Goal: Check status: Check status

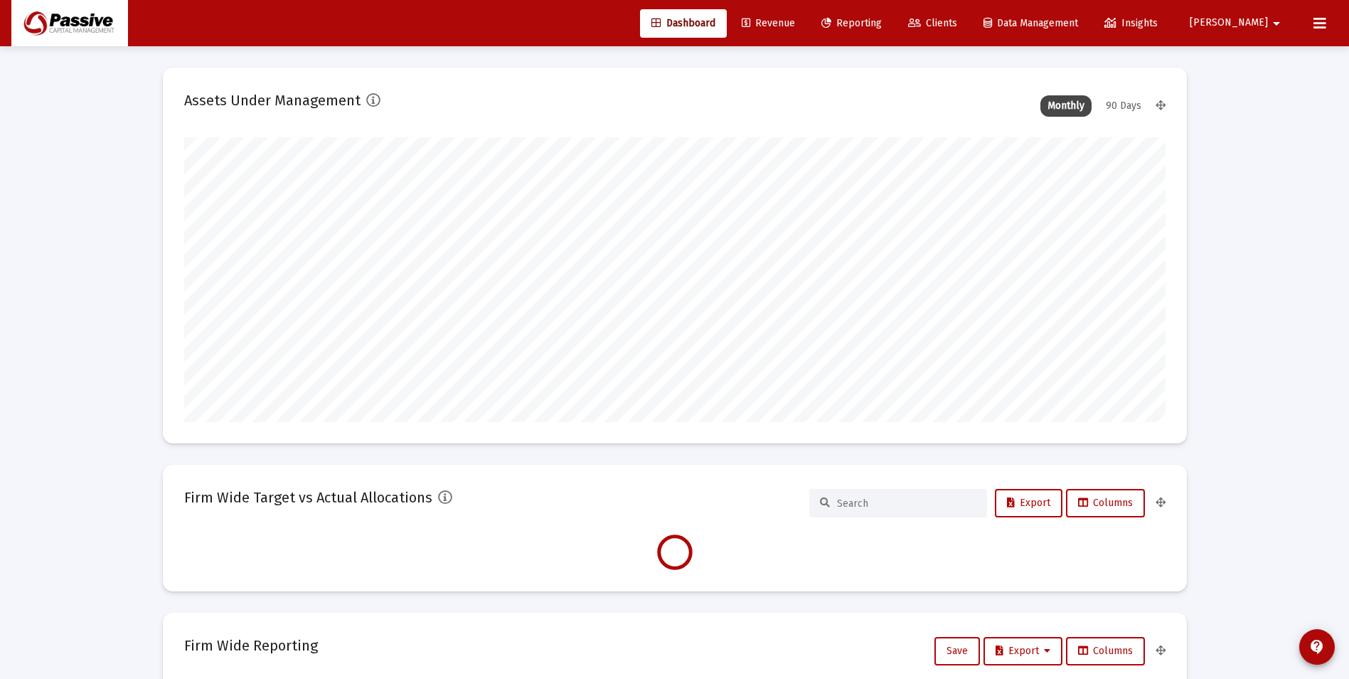
scroll to position [285, 528]
click at [882, 20] on span "Reporting" at bounding box center [852, 23] width 60 height 12
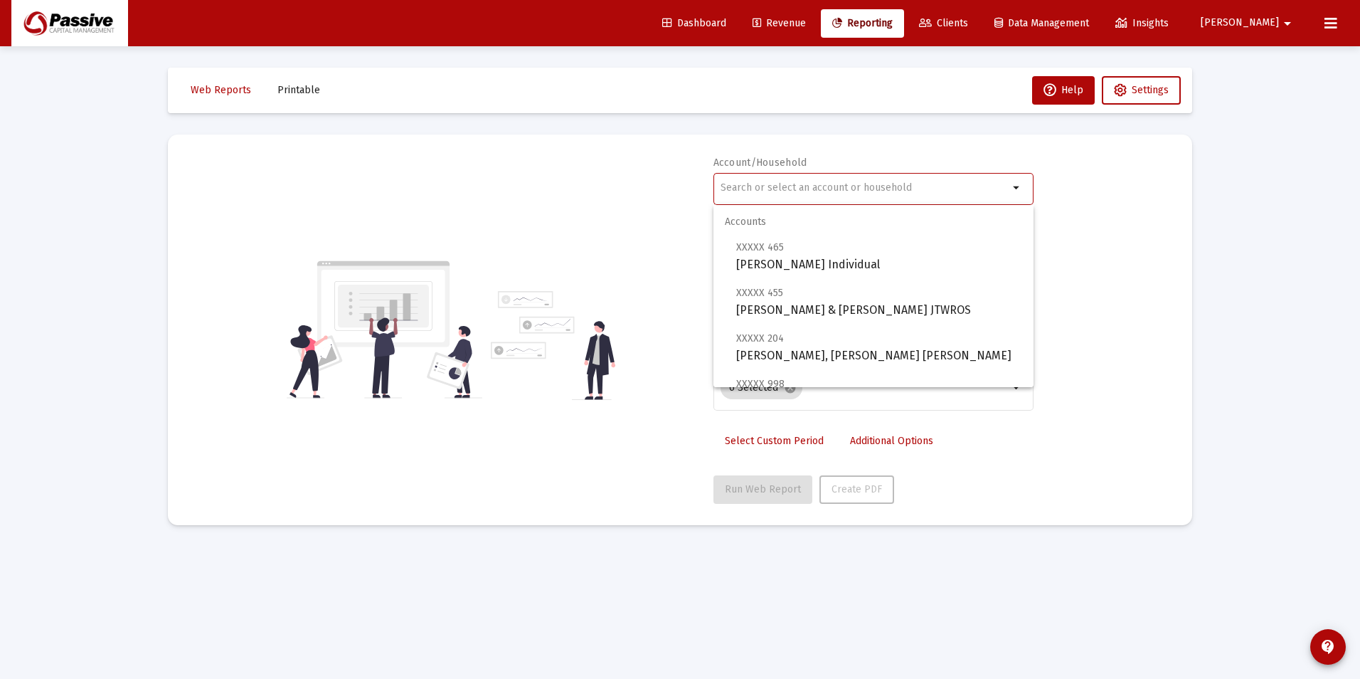
click at [807, 187] on input "text" at bounding box center [865, 187] width 288 height 11
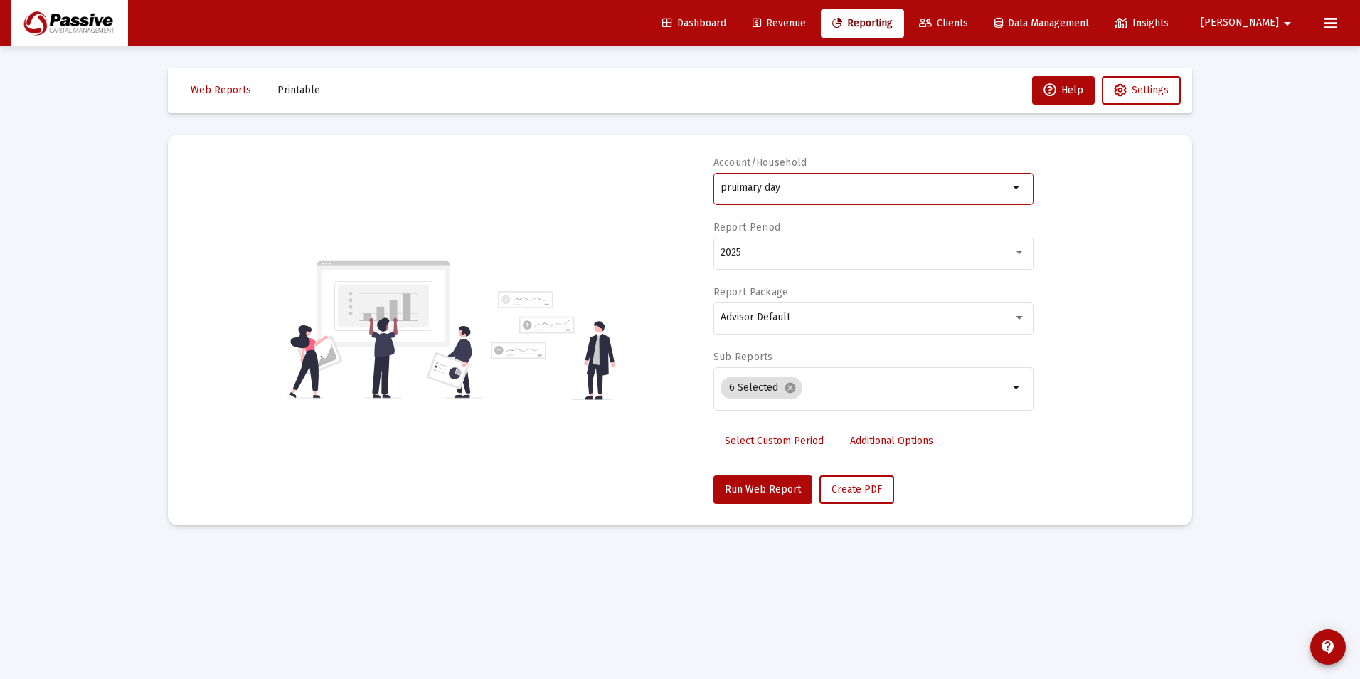
click at [807, 187] on input "pruimary day" at bounding box center [865, 187] width 288 height 11
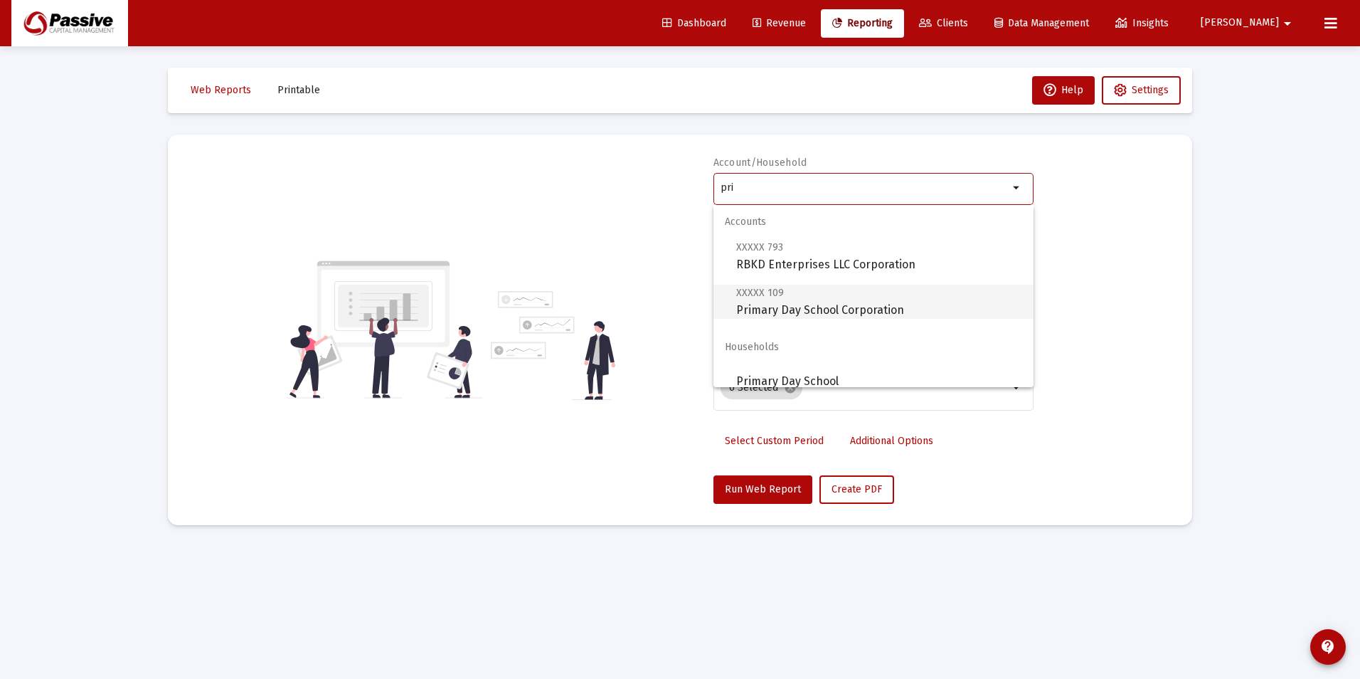
click at [825, 295] on span "XXXXX 109 Primary Day School Corporation" at bounding box center [879, 301] width 286 height 35
type input "Primary Day School Corporation"
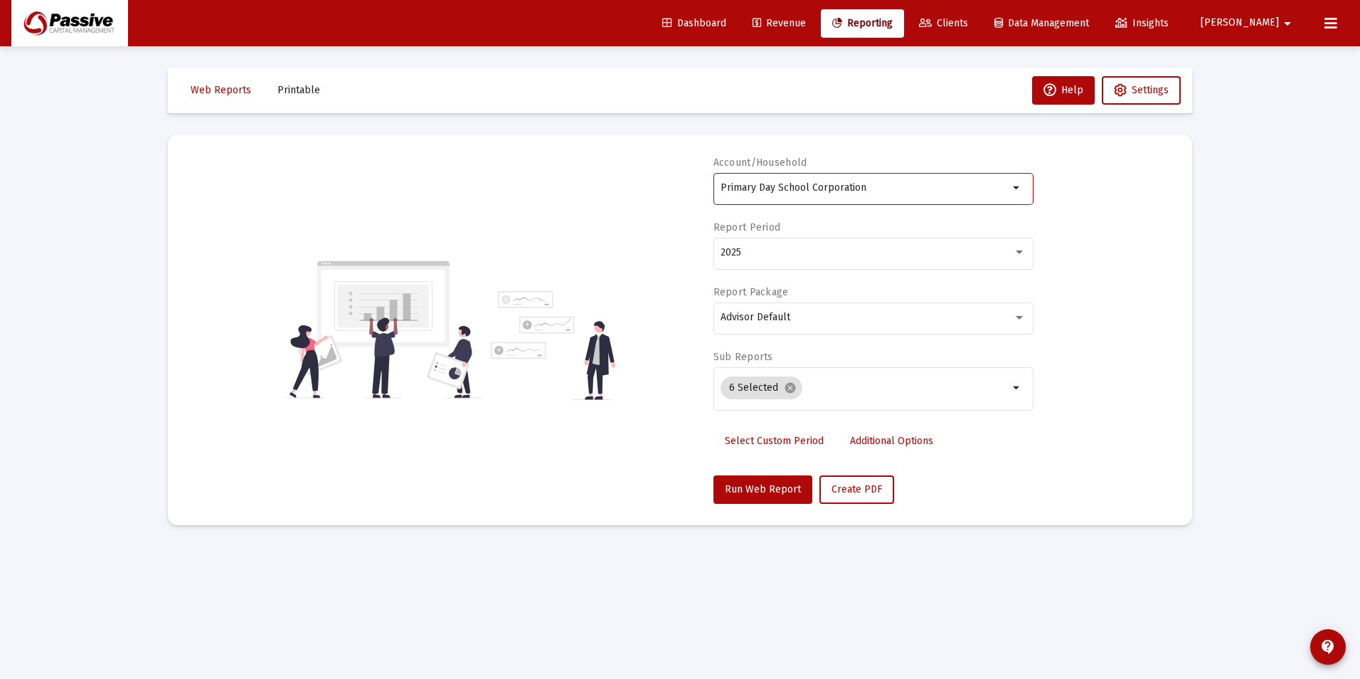
click at [780, 438] on span "Select Custom Period" at bounding box center [774, 441] width 99 height 12
click at [862, 257] on icon "Open calendar" at bounding box center [859, 251] width 11 height 13
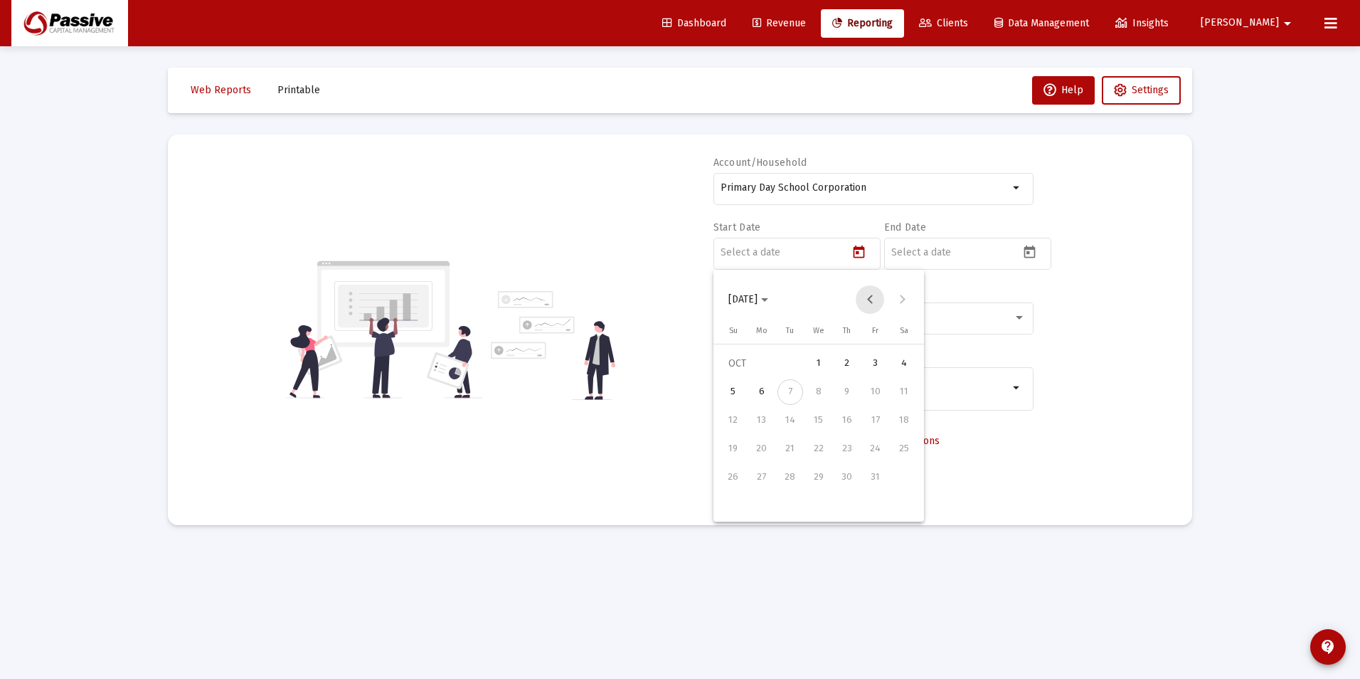
click at [869, 304] on button "Previous month" at bounding box center [870, 299] width 28 height 28
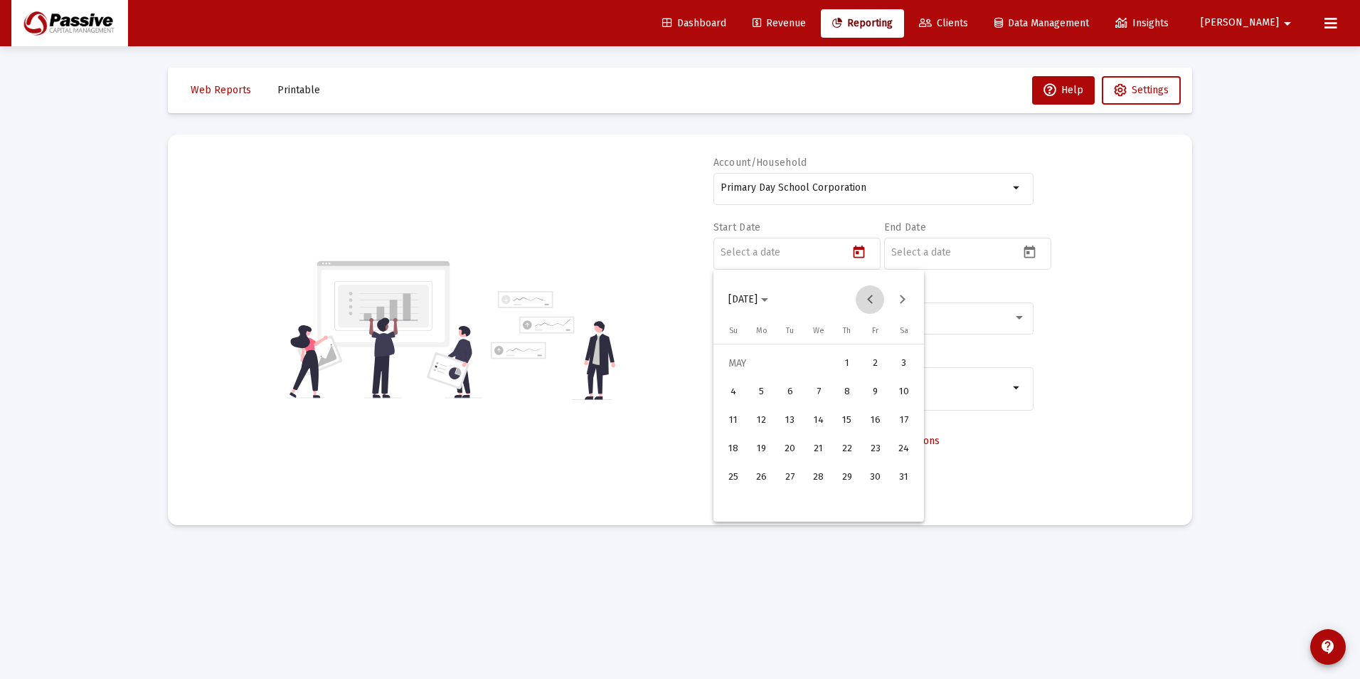
click at [869, 304] on button "Previous month" at bounding box center [870, 299] width 28 height 28
click at [878, 383] on div "4" at bounding box center [876, 392] width 26 height 26
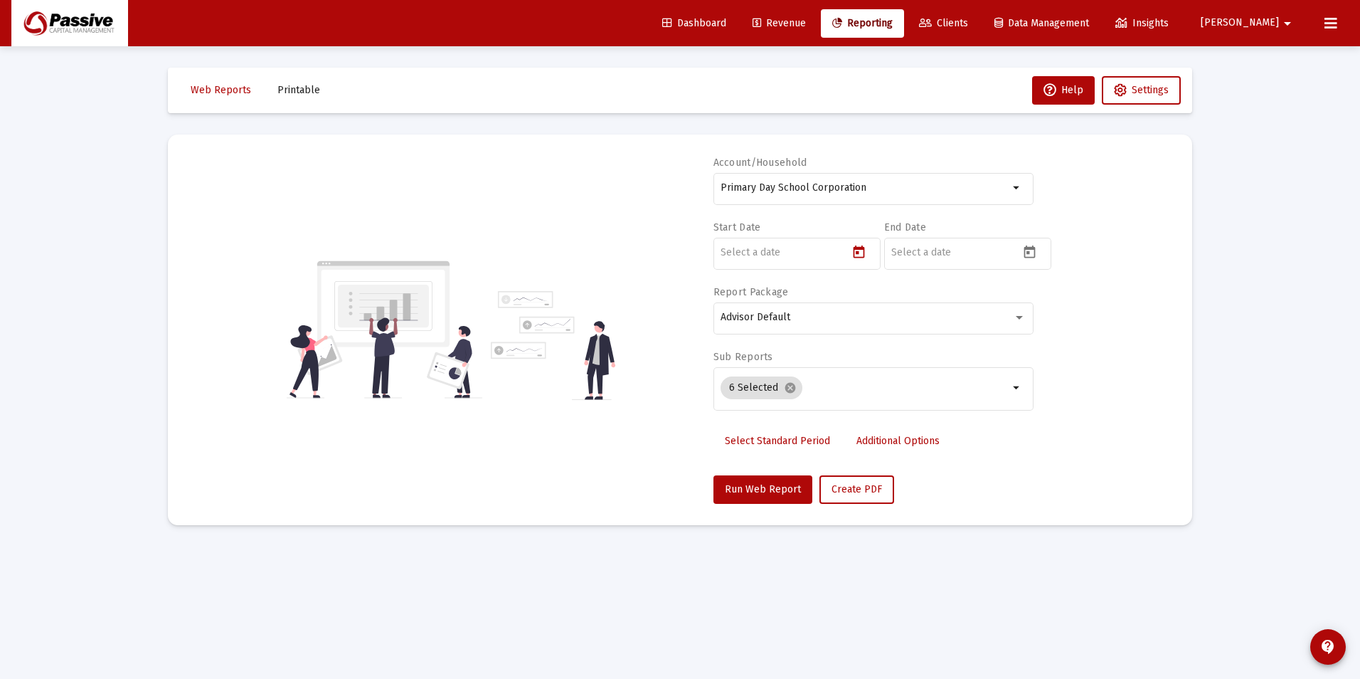
type input "[DATE]"
click at [1029, 254] on icon "Open calendar" at bounding box center [1029, 252] width 15 height 15
click at [934, 386] on div "6" at bounding box center [933, 392] width 26 height 26
type input "[DATE]"
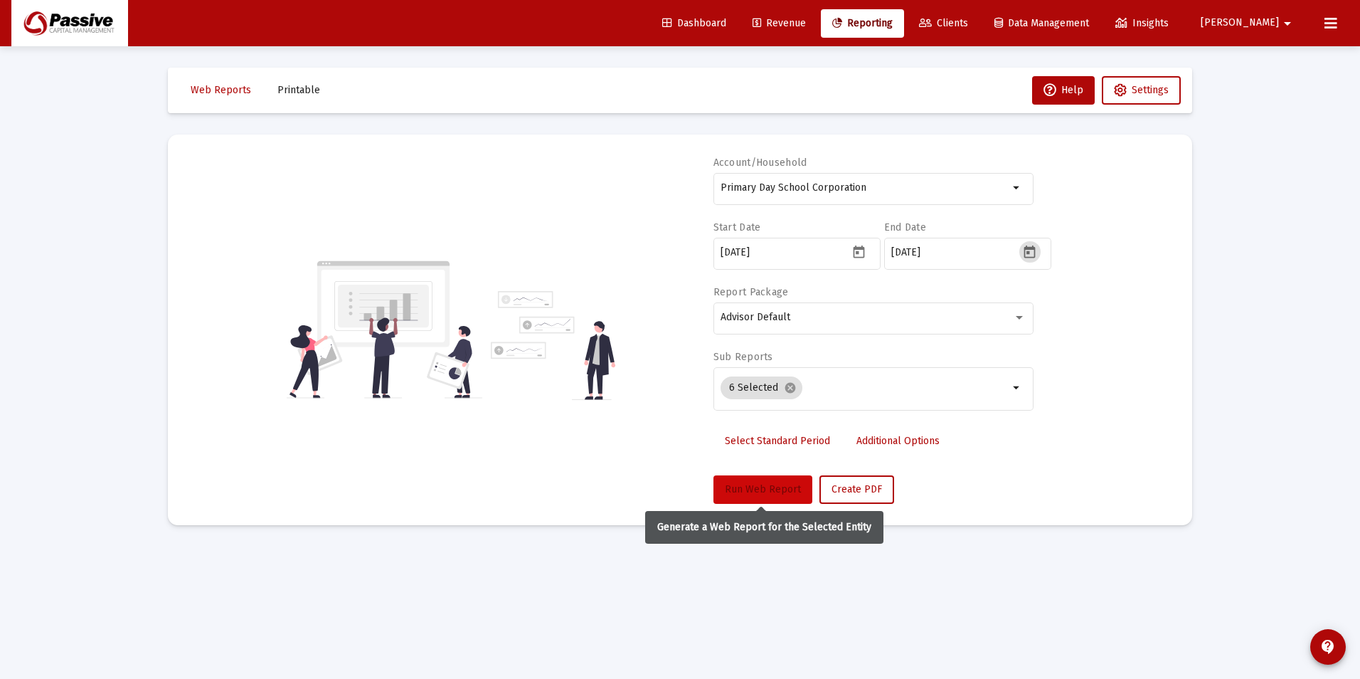
click at [768, 489] on span "Run Web Report" at bounding box center [763, 489] width 76 height 12
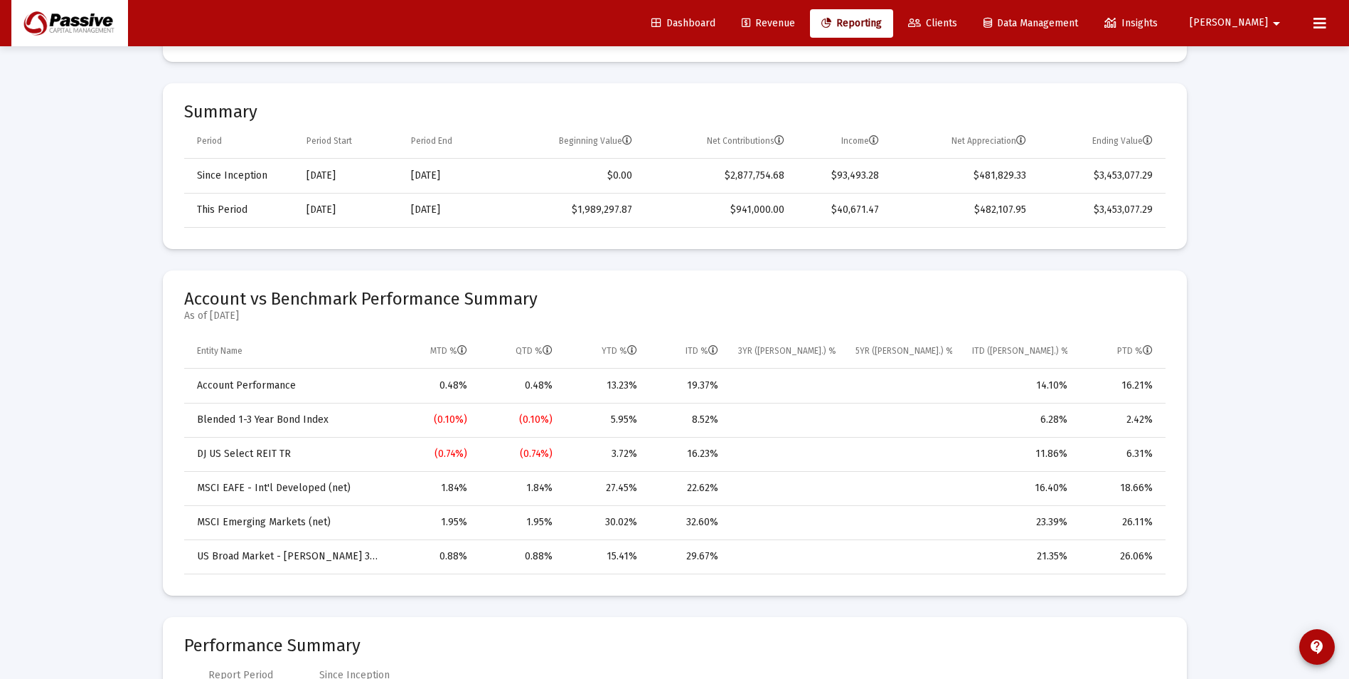
scroll to position [498, 0]
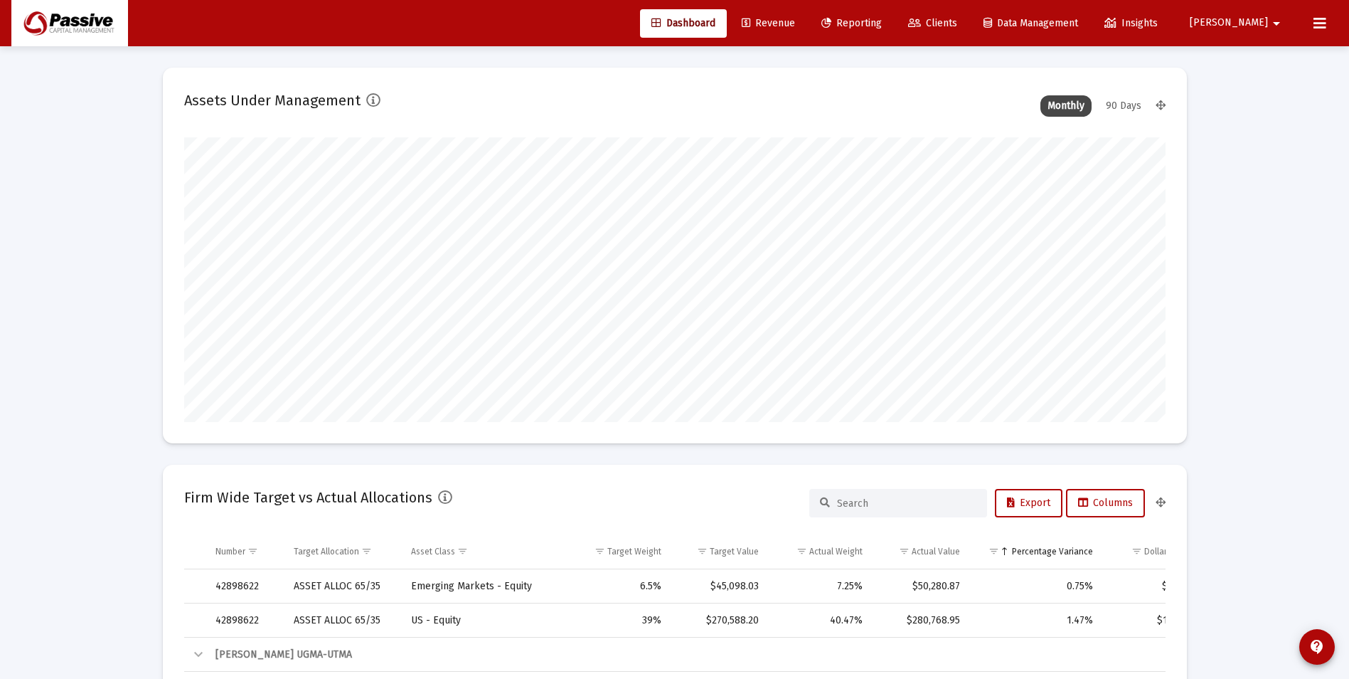
click at [893, 34] on link "Reporting" at bounding box center [851, 23] width 83 height 28
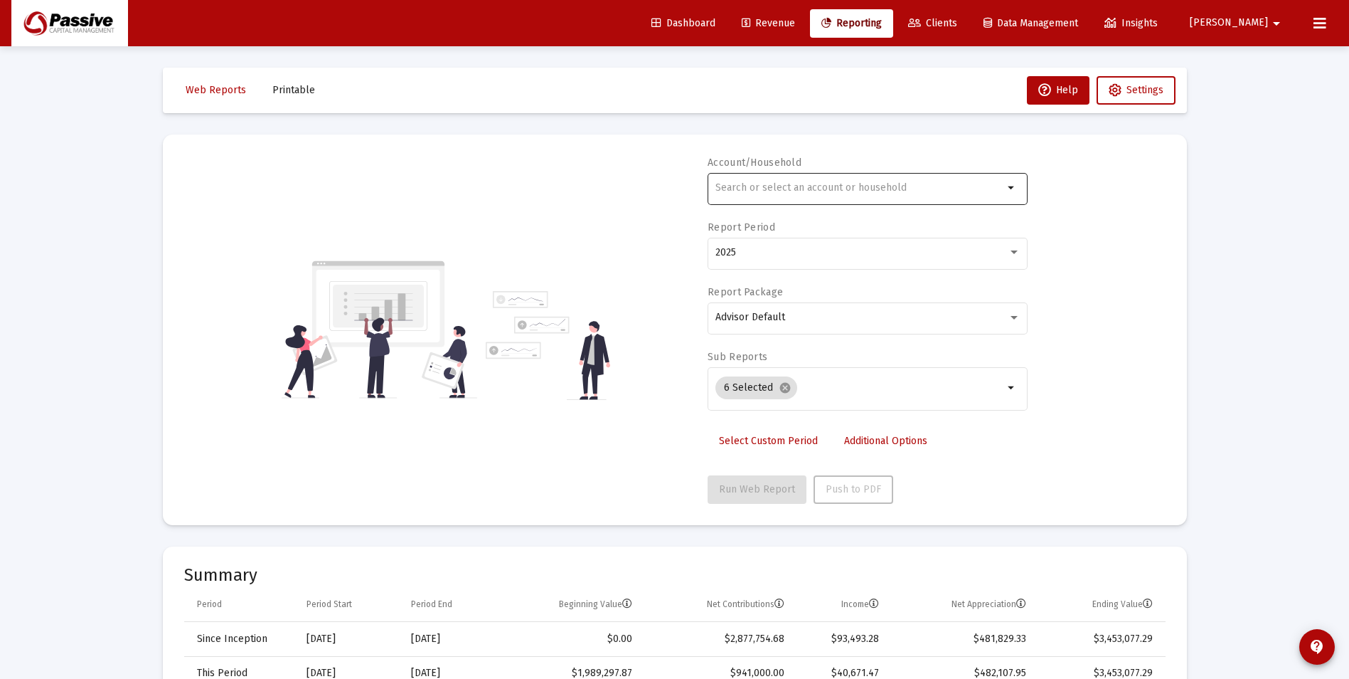
click at [903, 196] on div at bounding box center [860, 187] width 288 height 35
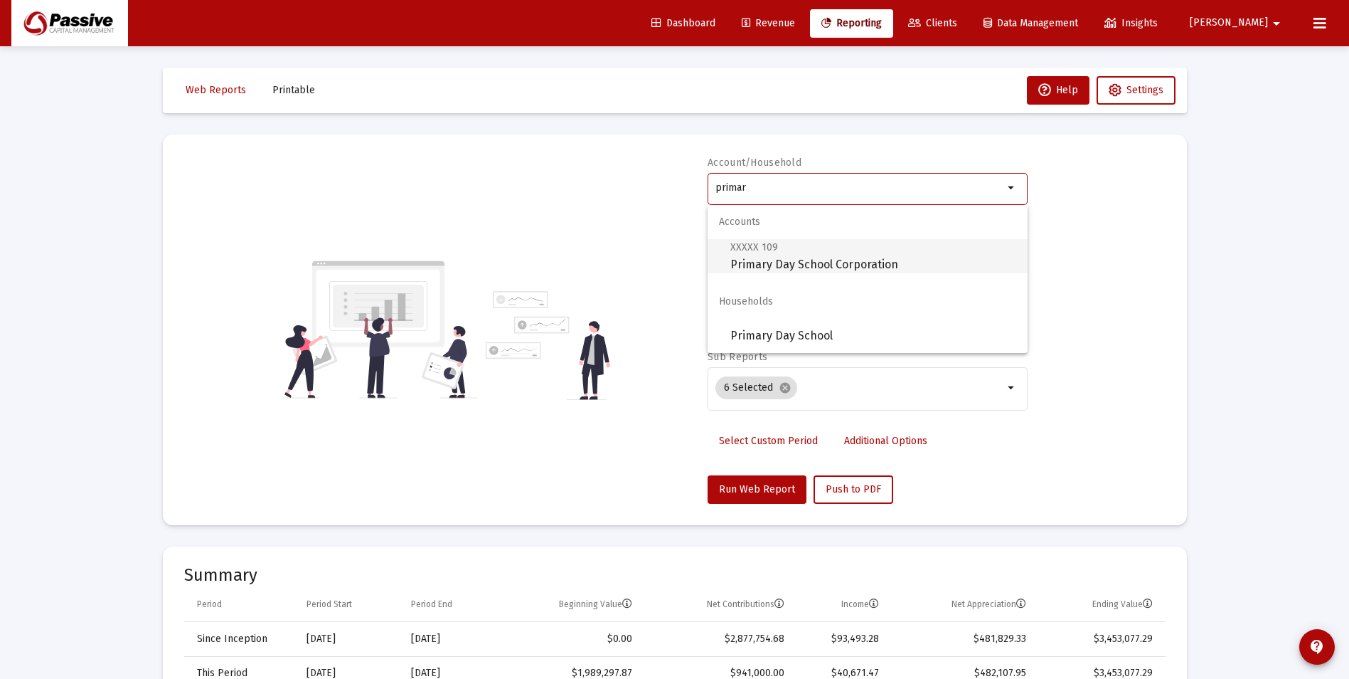
click at [873, 257] on span "XXXXX 109 Primary Day School Corporation" at bounding box center [873, 255] width 286 height 35
type input "Primary Day School Corporation"
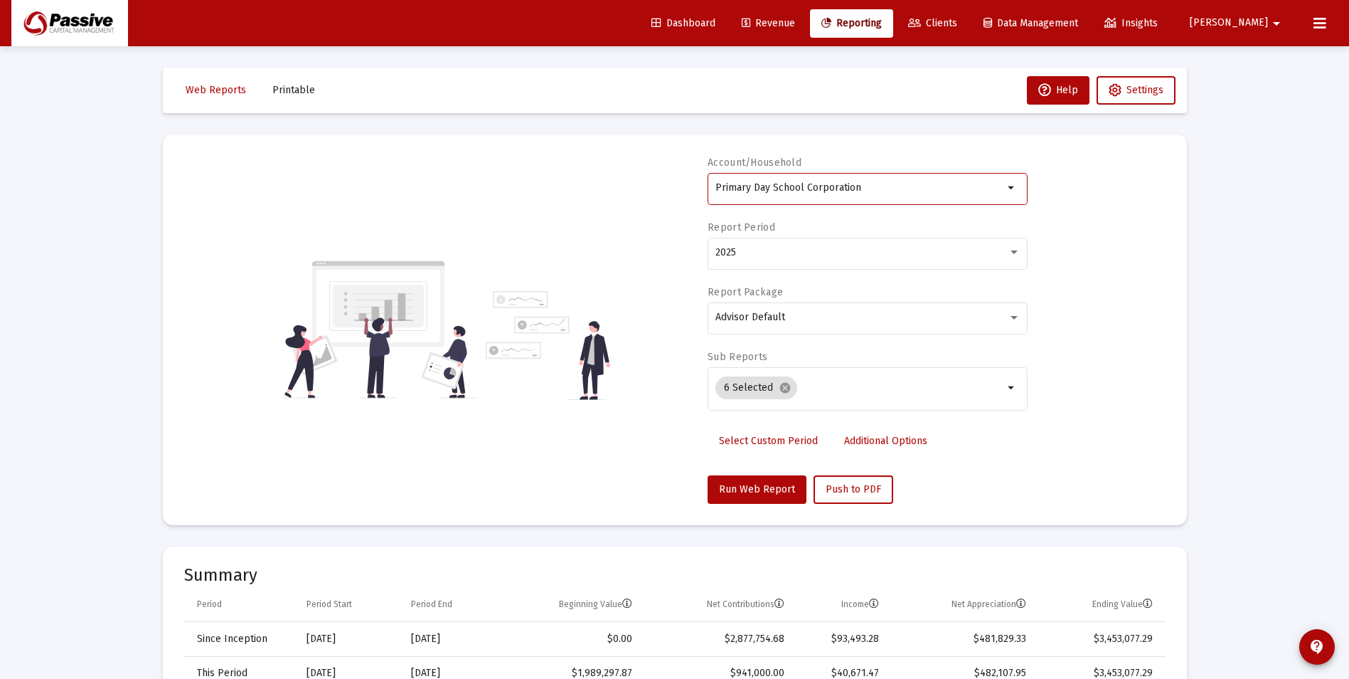
click at [764, 442] on span "Select Custom Period" at bounding box center [768, 441] width 99 height 12
click at [856, 248] on icon "Open calendar" at bounding box center [853, 251] width 11 height 13
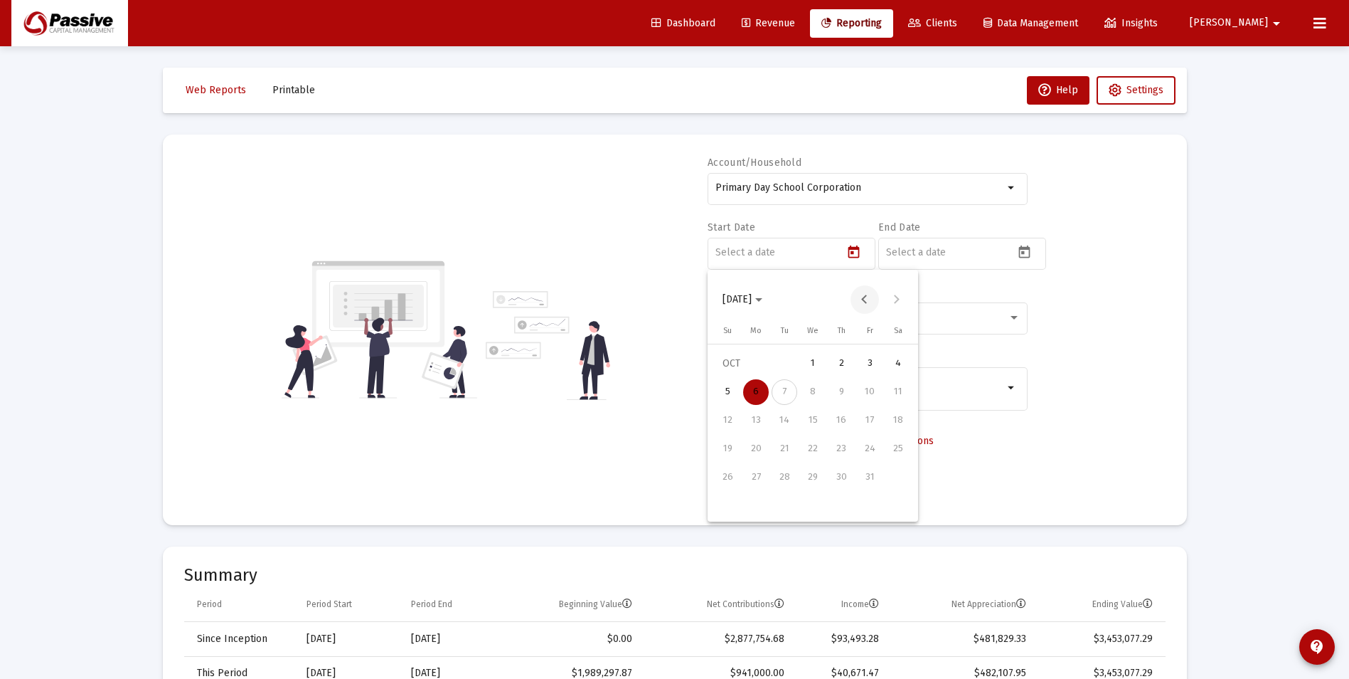
click at [861, 299] on button "Previous month" at bounding box center [865, 299] width 28 height 28
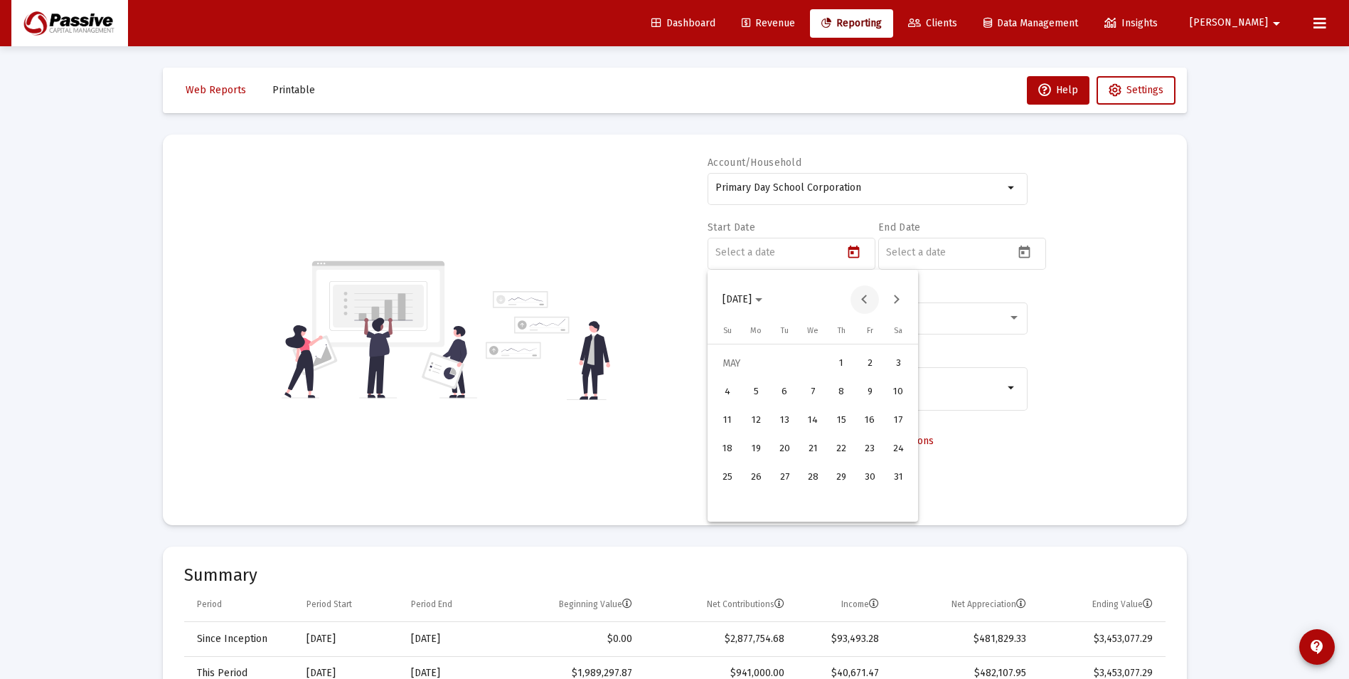
click at [875, 302] on button "Previous month" at bounding box center [865, 299] width 28 height 28
click at [757, 418] on div "7" at bounding box center [756, 421] width 26 height 26
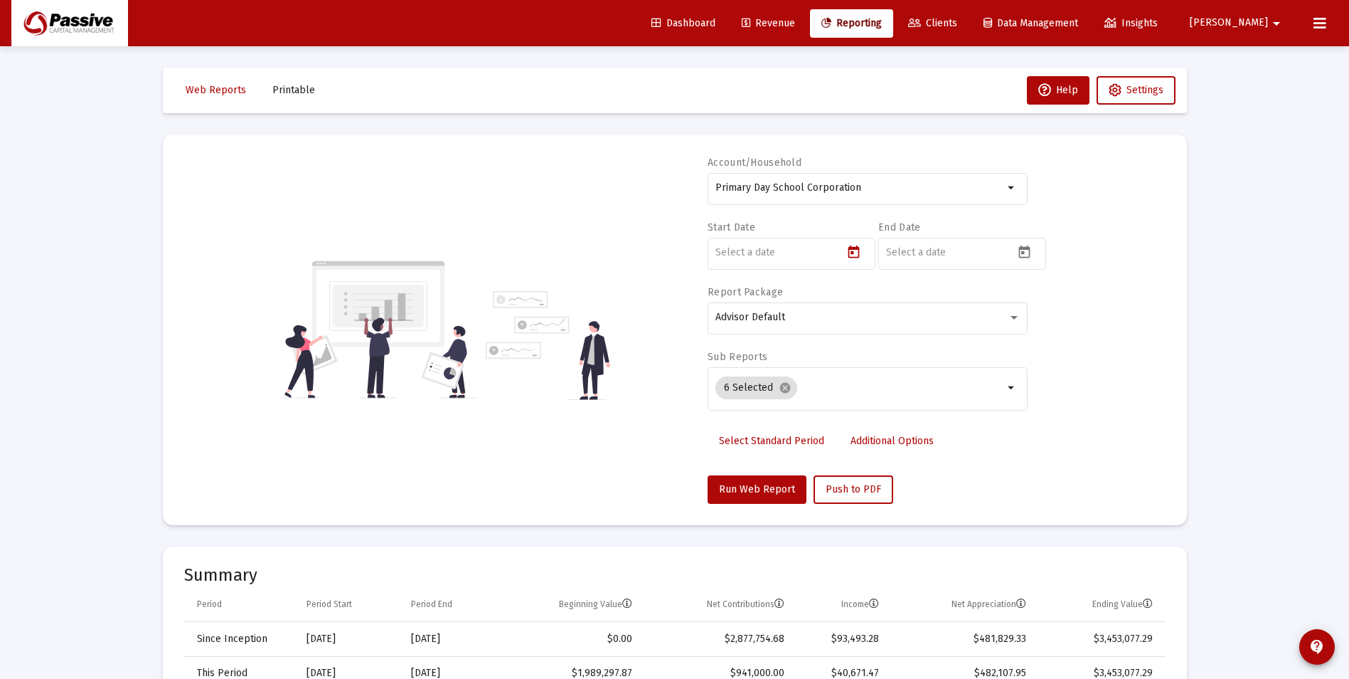
type input "[DATE]"
click at [1026, 254] on icon "Open calendar" at bounding box center [1024, 252] width 15 height 15
click at [929, 384] on div "6" at bounding box center [927, 392] width 26 height 26
type input "[DATE]"
click at [794, 487] on button "Run Web Report" at bounding box center [757, 489] width 99 height 28
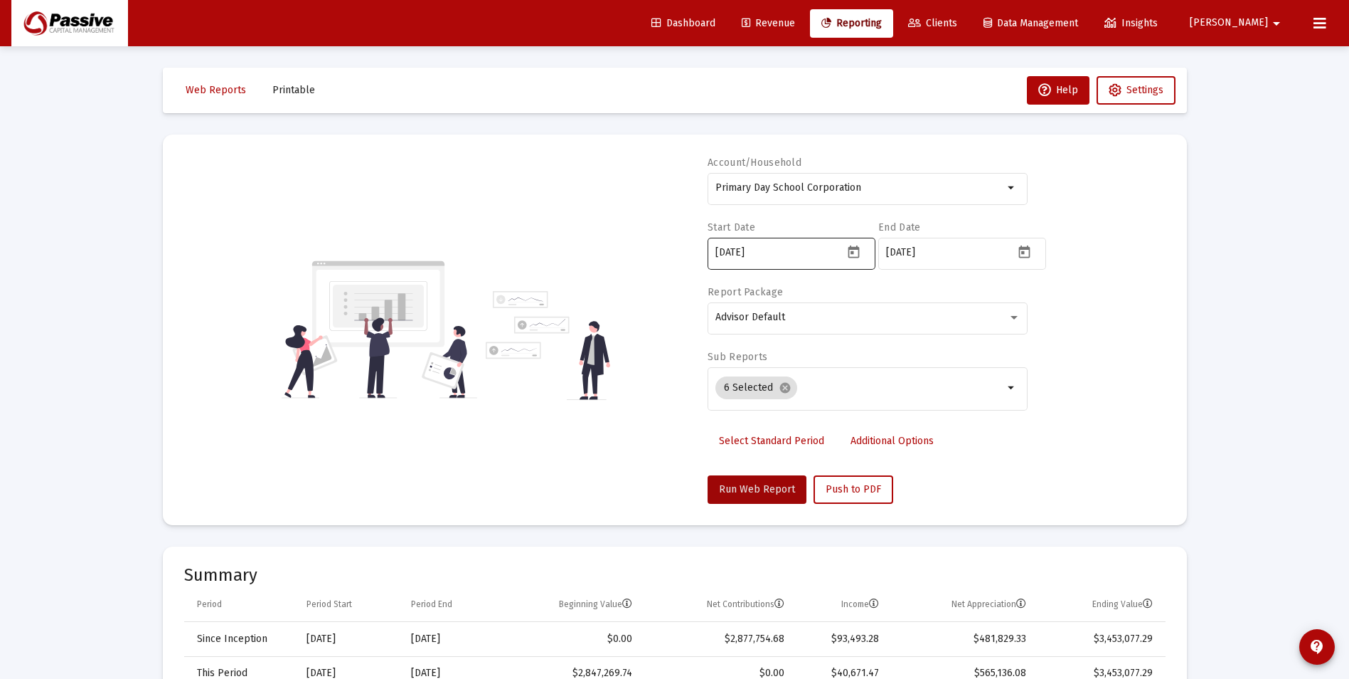
click at [854, 255] on icon "Open calendar" at bounding box center [853, 252] width 15 height 15
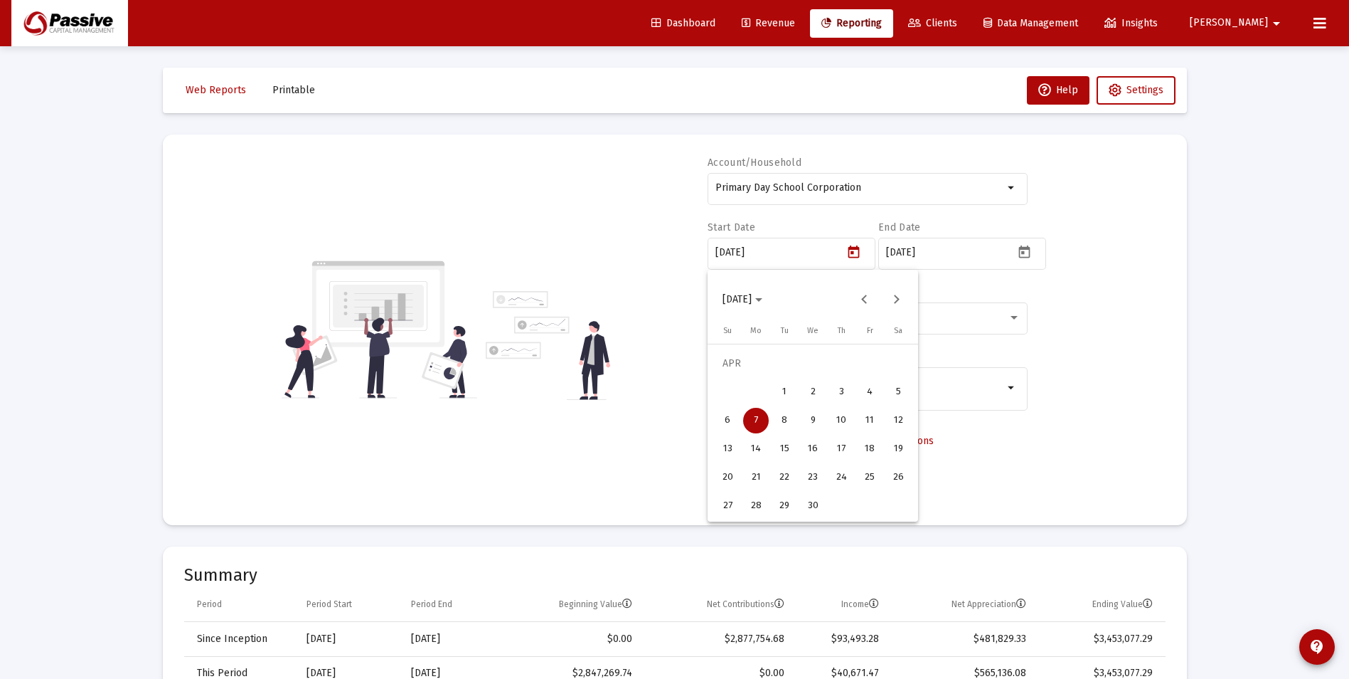
click at [867, 386] on div "4" at bounding box center [870, 392] width 26 height 26
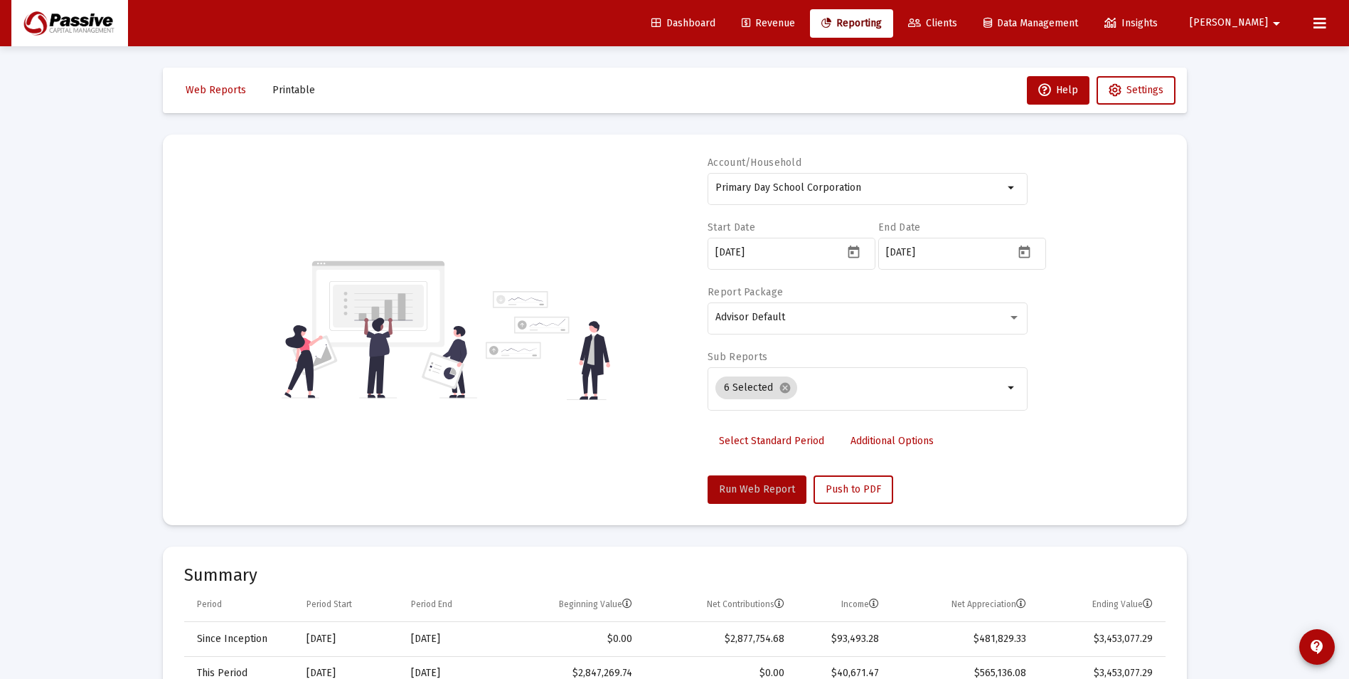
click at [771, 494] on span "Run Web Report" at bounding box center [757, 489] width 76 height 12
click at [851, 251] on icon "Open calendar" at bounding box center [853, 251] width 11 height 13
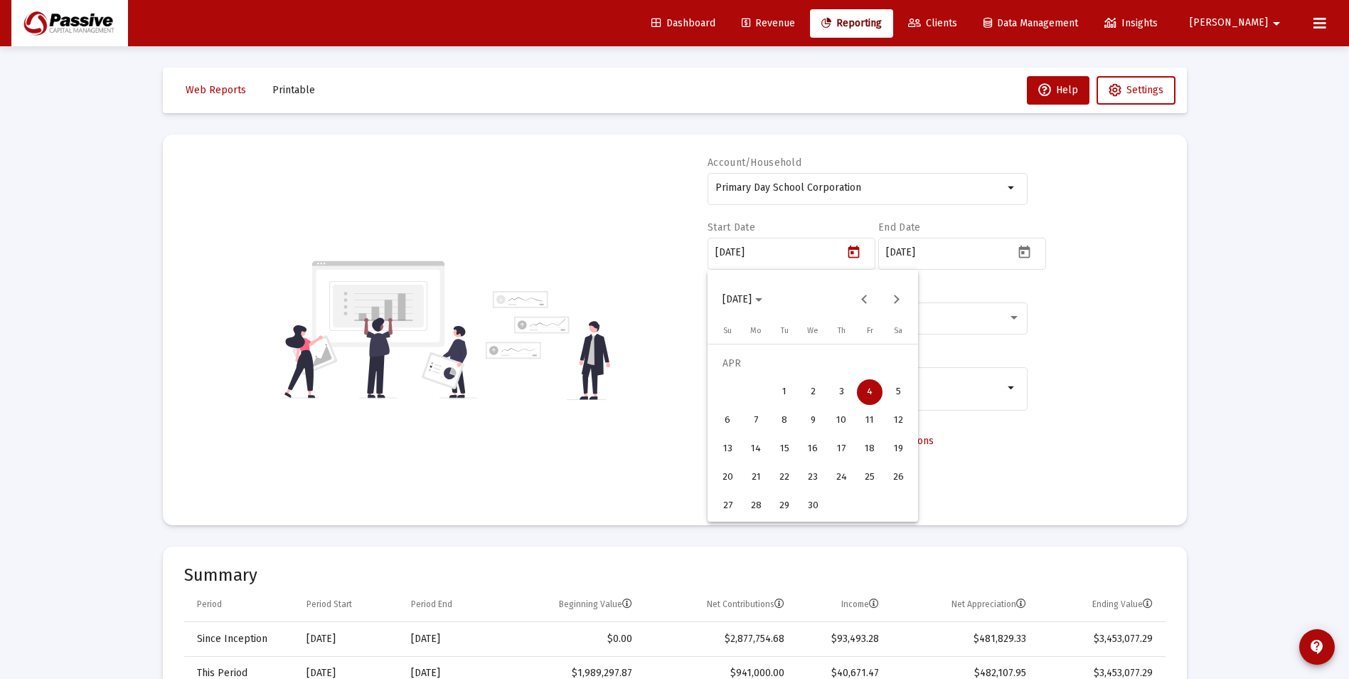
click at [792, 418] on div "8" at bounding box center [785, 421] width 26 height 26
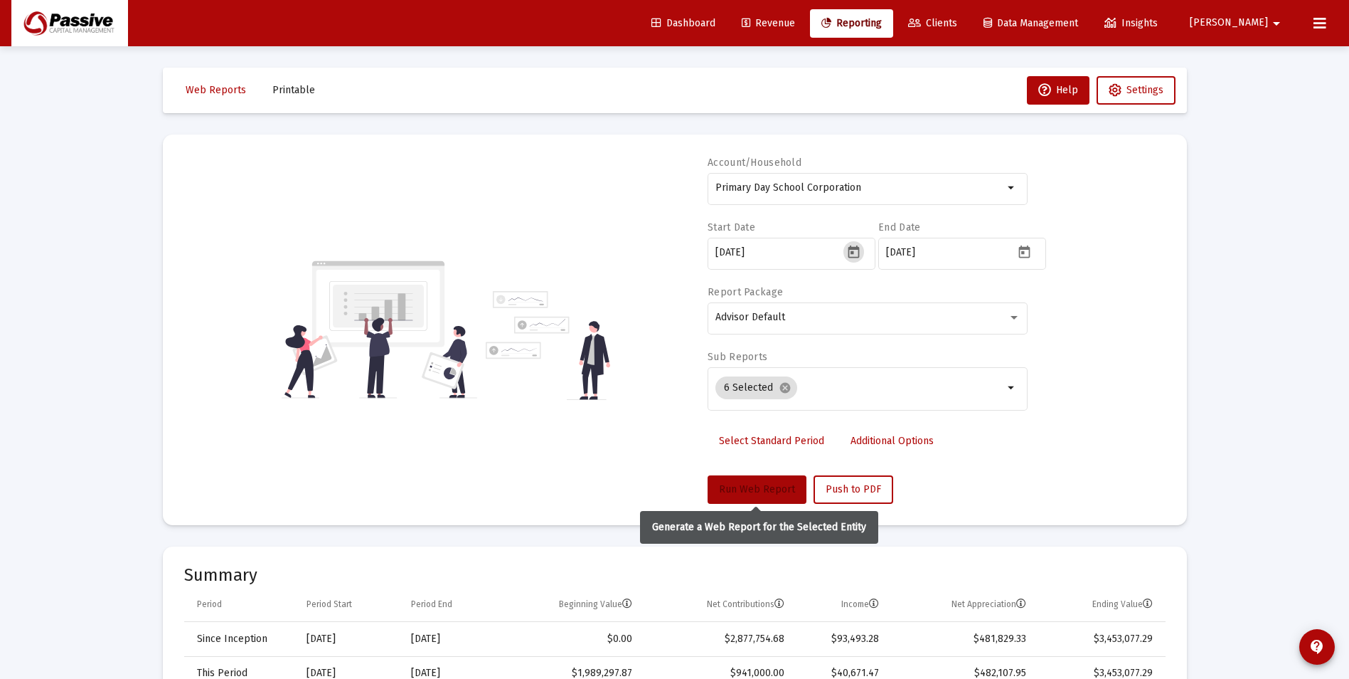
click at [768, 501] on button "Run Web Report" at bounding box center [757, 489] width 99 height 28
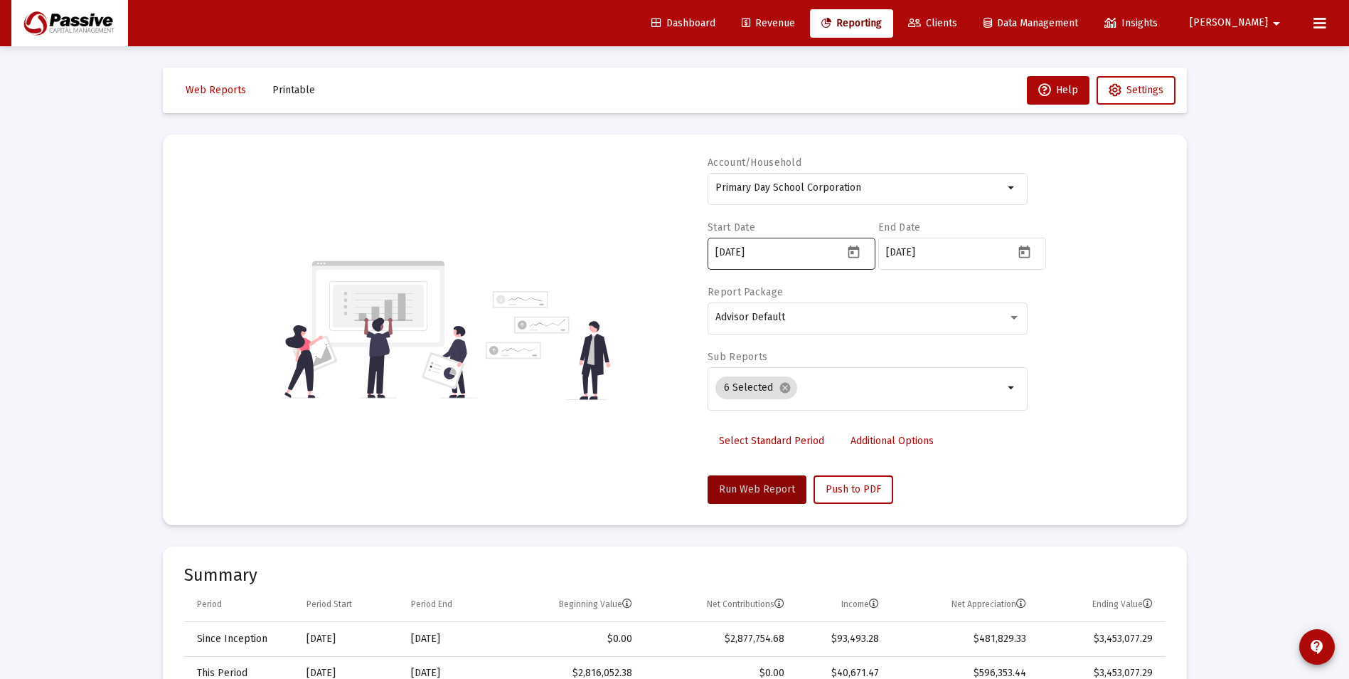
click at [849, 252] on icon "Open calendar" at bounding box center [853, 251] width 11 height 13
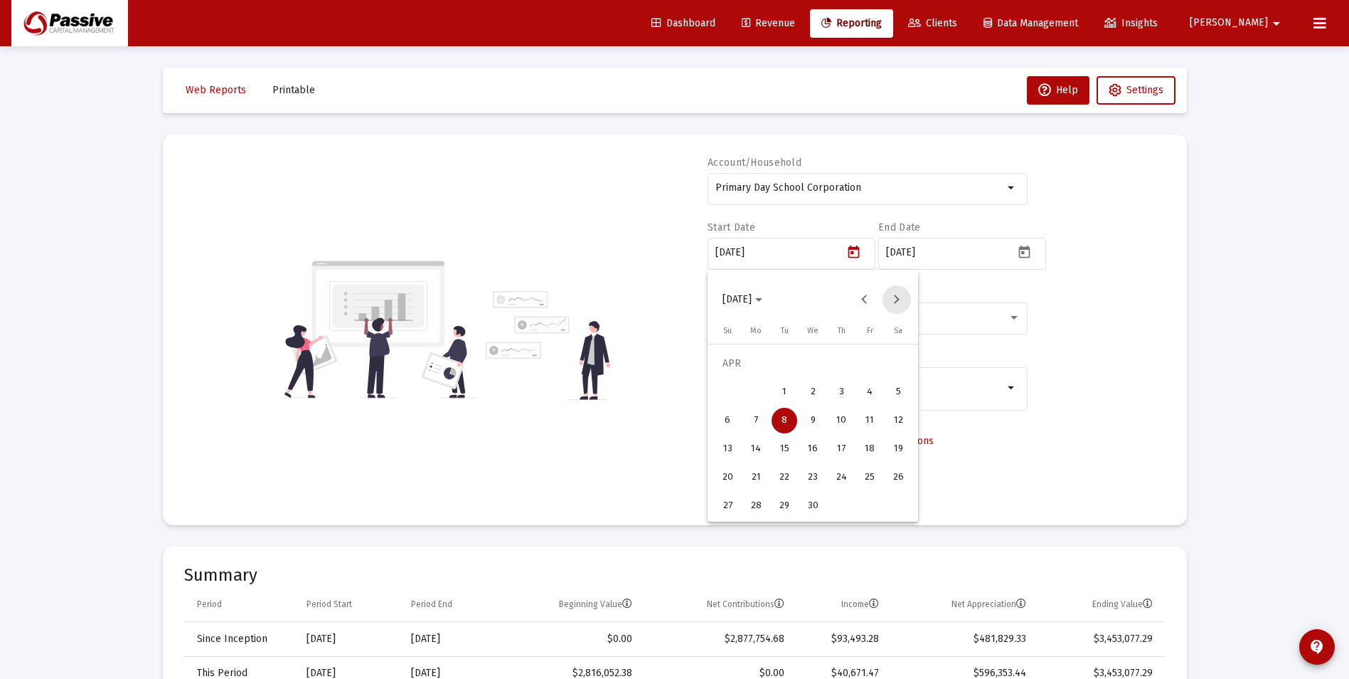
click at [896, 297] on button "Next month" at bounding box center [897, 299] width 28 height 28
click at [859, 302] on button "Previous month" at bounding box center [865, 299] width 28 height 28
click at [819, 418] on div "9" at bounding box center [813, 421] width 26 height 26
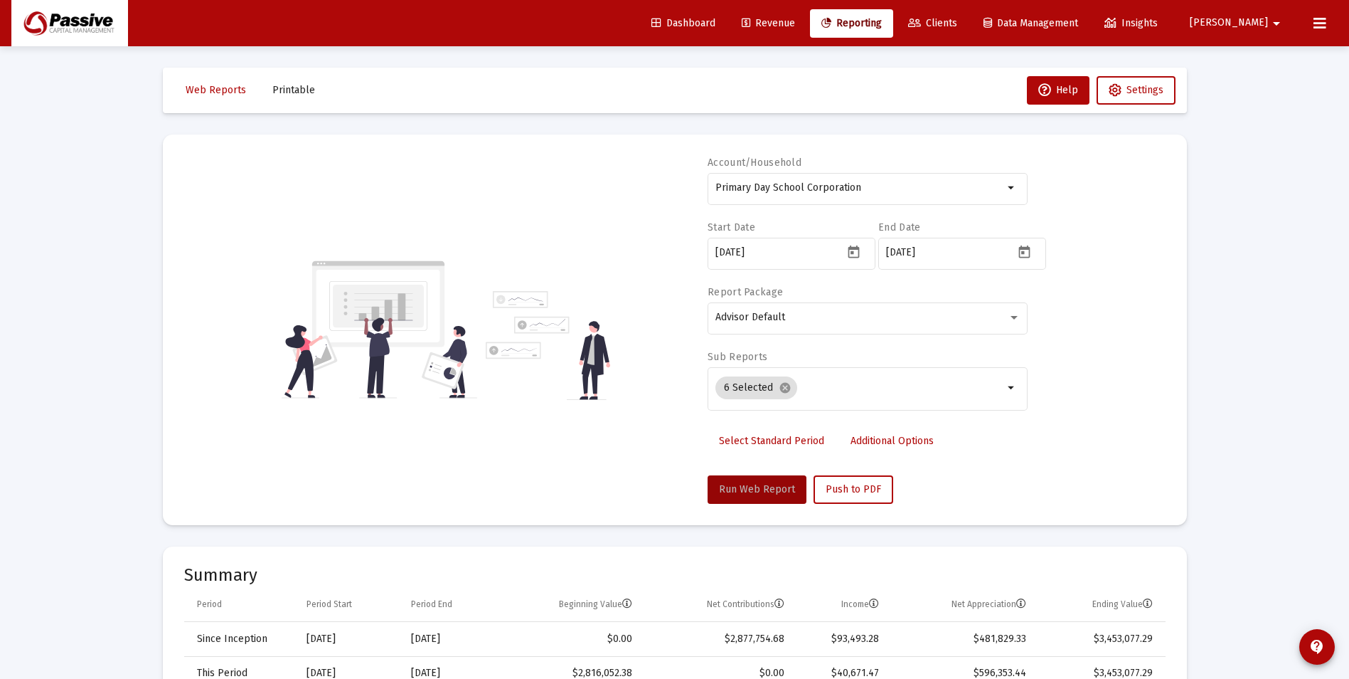
click at [761, 479] on button "Run Web Report" at bounding box center [757, 489] width 99 height 28
click at [852, 255] on icon "Open calendar" at bounding box center [853, 252] width 15 height 15
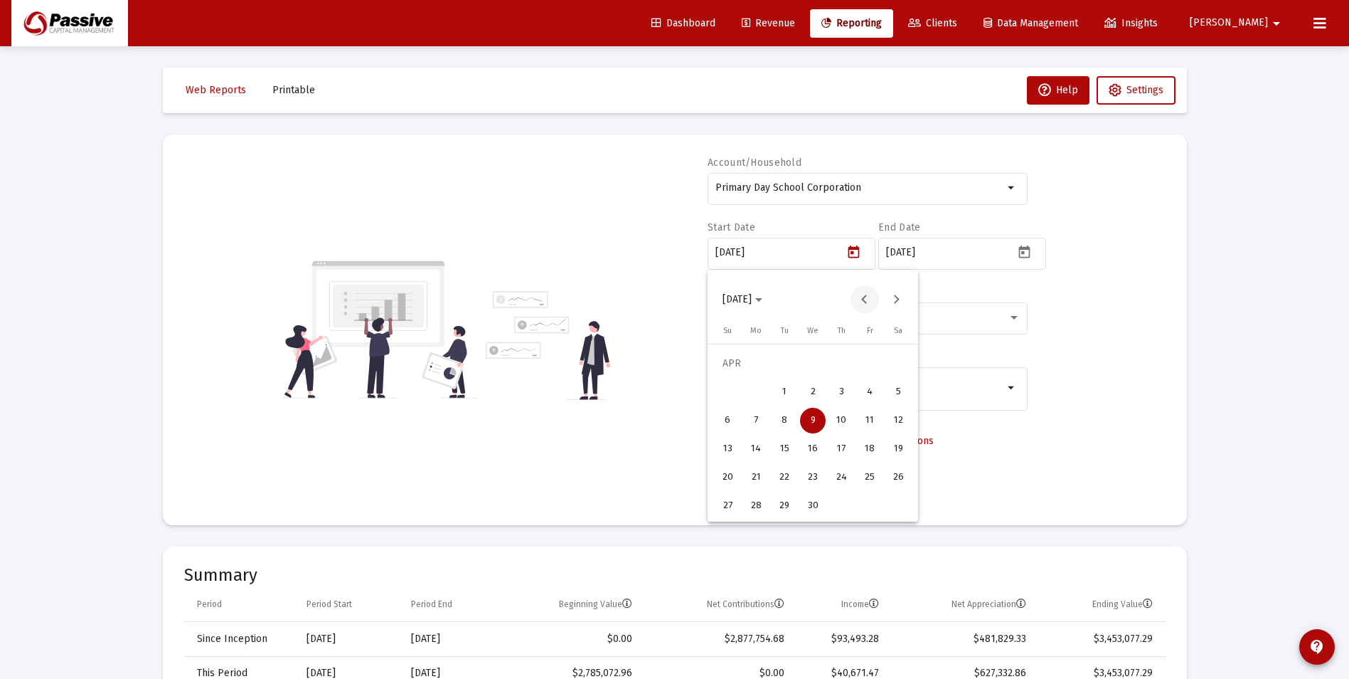
click at [864, 299] on button "Previous month" at bounding box center [865, 299] width 28 height 28
click at [893, 299] on button "Next month" at bounding box center [897, 299] width 28 height 28
click at [879, 402] on button "4" at bounding box center [870, 392] width 28 height 28
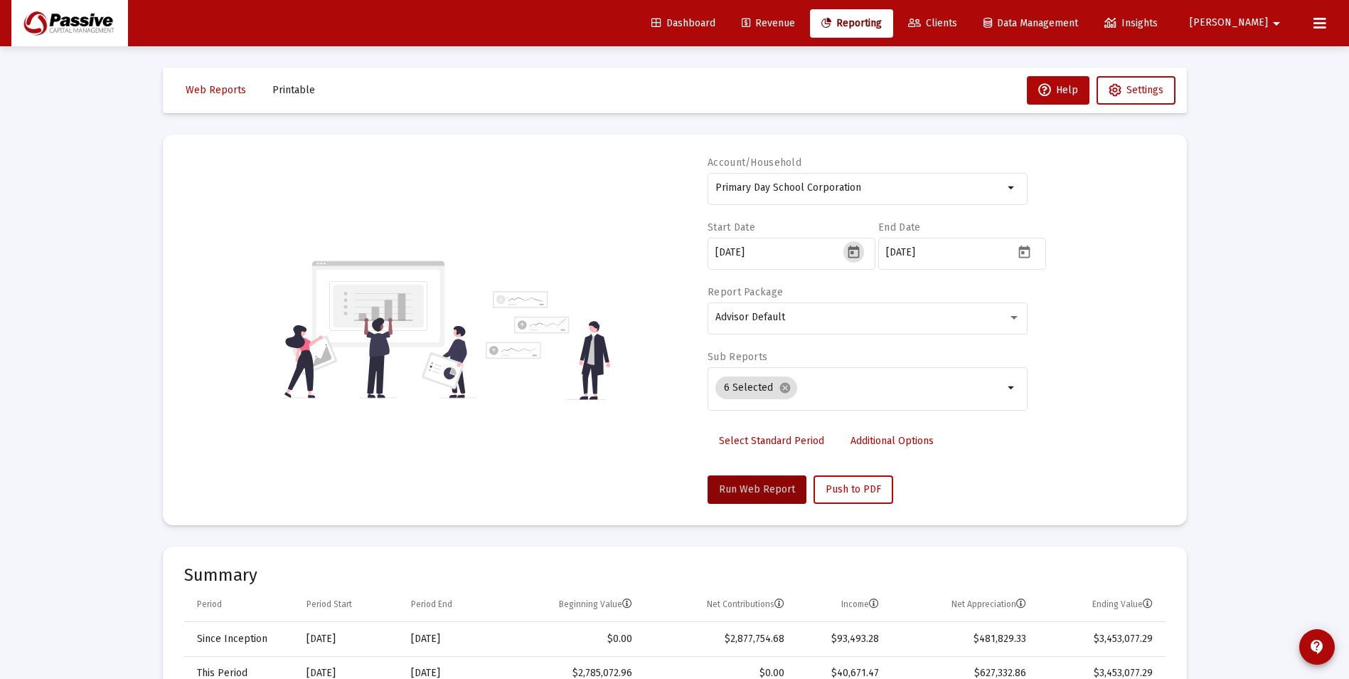
click at [639, 377] on div "Account/Household Primary Day School Corporation arrow_drop_down Start Date [DA…" at bounding box center [675, 330] width 982 height 348
click at [787, 485] on span "Run Web Report" at bounding box center [757, 489] width 76 height 12
click at [854, 255] on icon "Open calendar" at bounding box center [853, 252] width 15 height 15
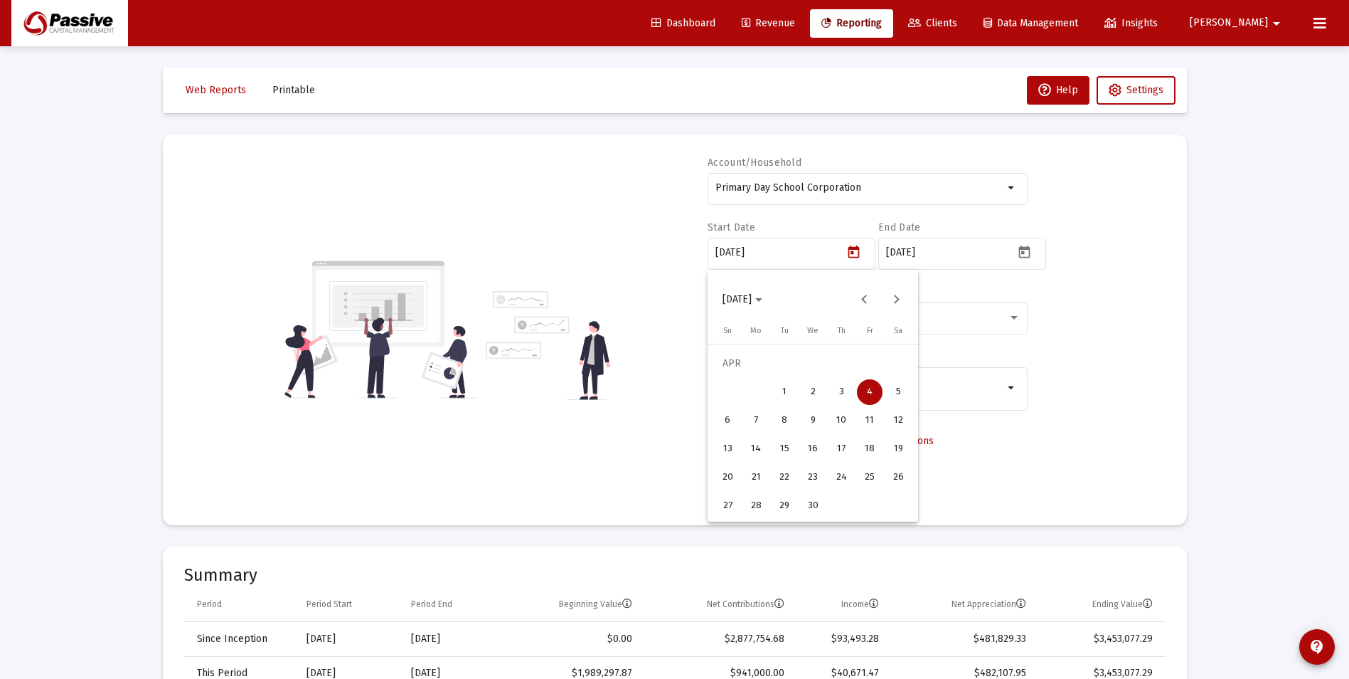
click at [844, 388] on div "3" at bounding box center [842, 392] width 26 height 26
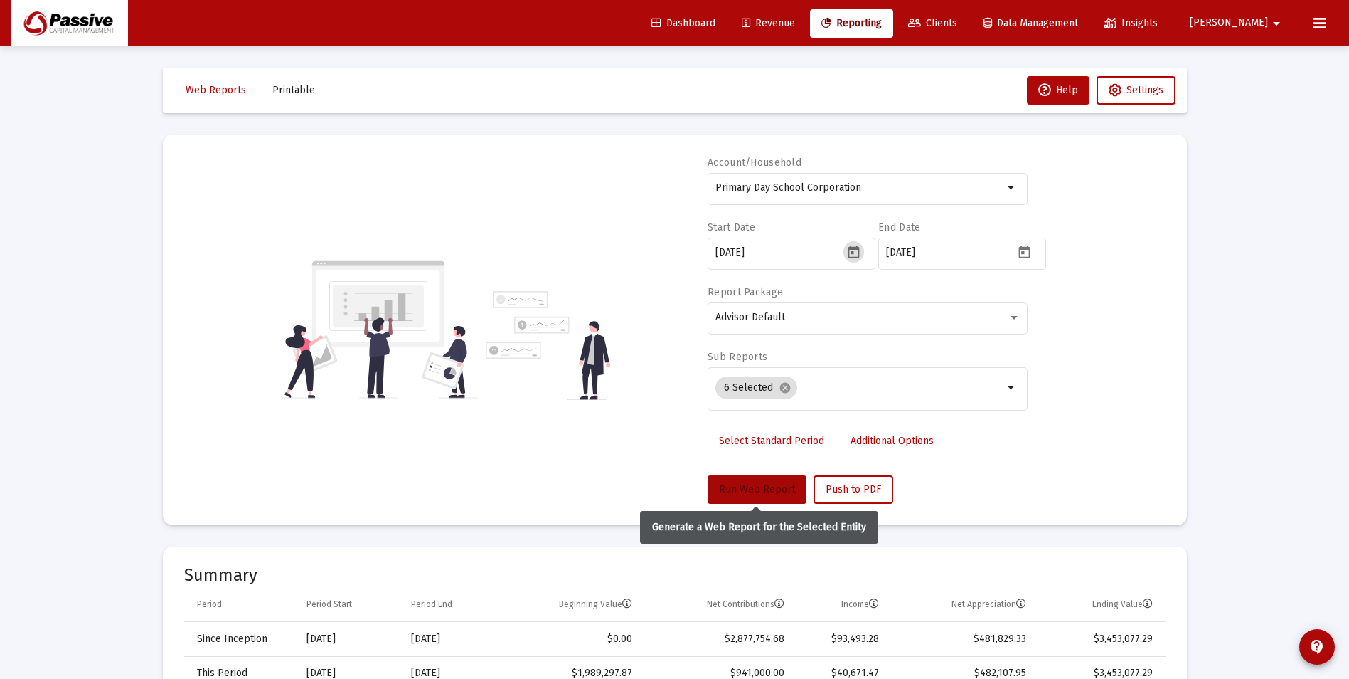
click at [764, 499] on button "Run Web Report" at bounding box center [757, 489] width 99 height 28
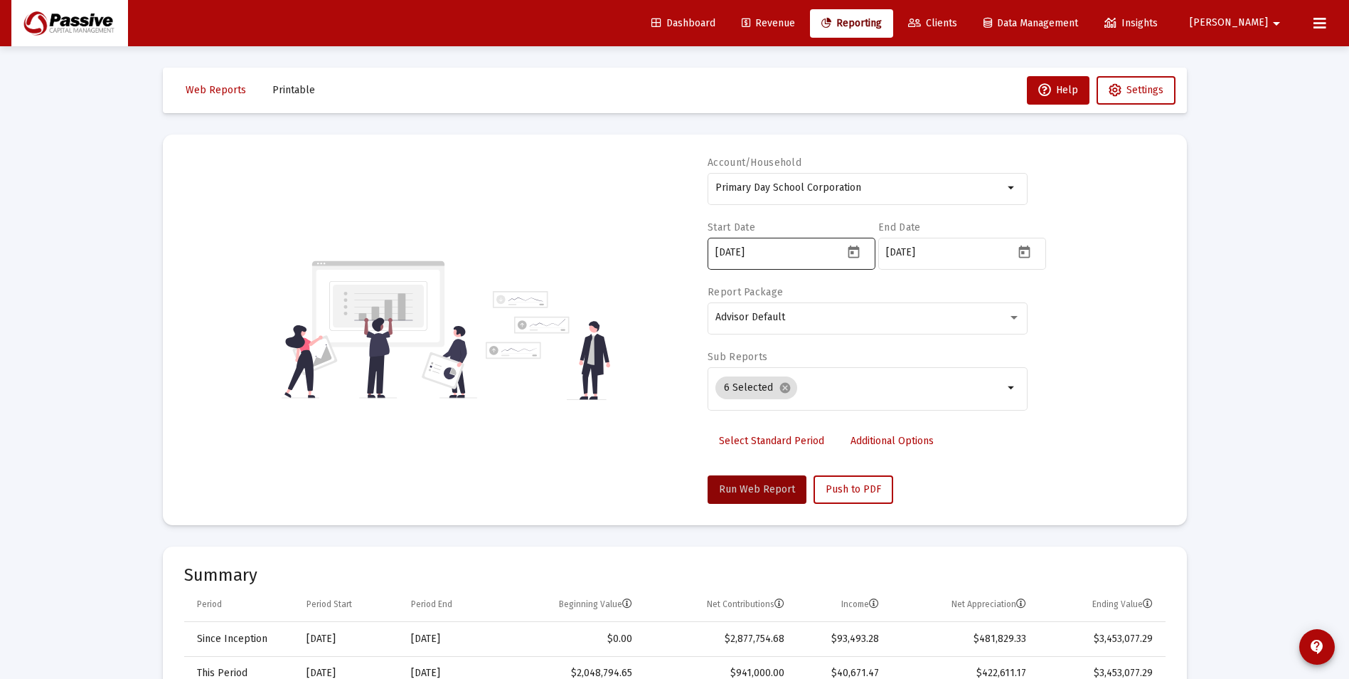
click at [858, 250] on icon "Open calendar" at bounding box center [853, 251] width 11 height 13
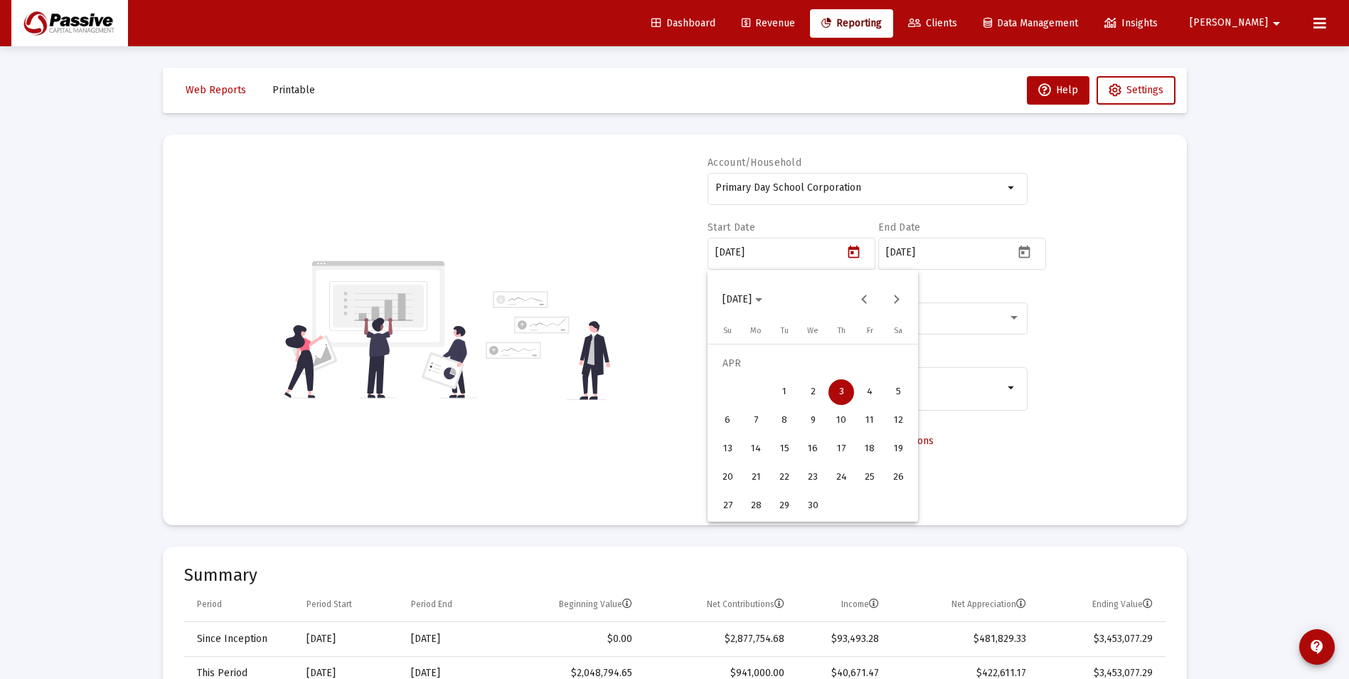
click at [871, 400] on div "4" at bounding box center [870, 392] width 26 height 26
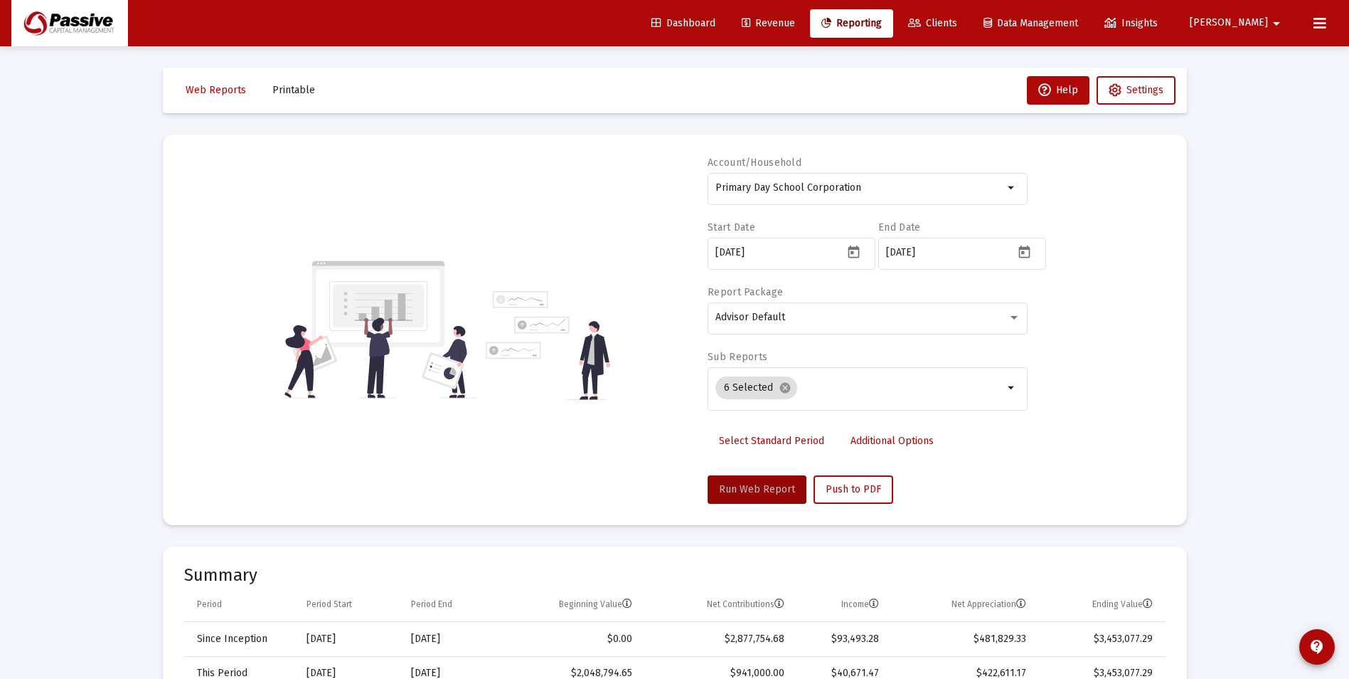
click at [770, 485] on span "Run Web Report" at bounding box center [757, 489] width 76 height 12
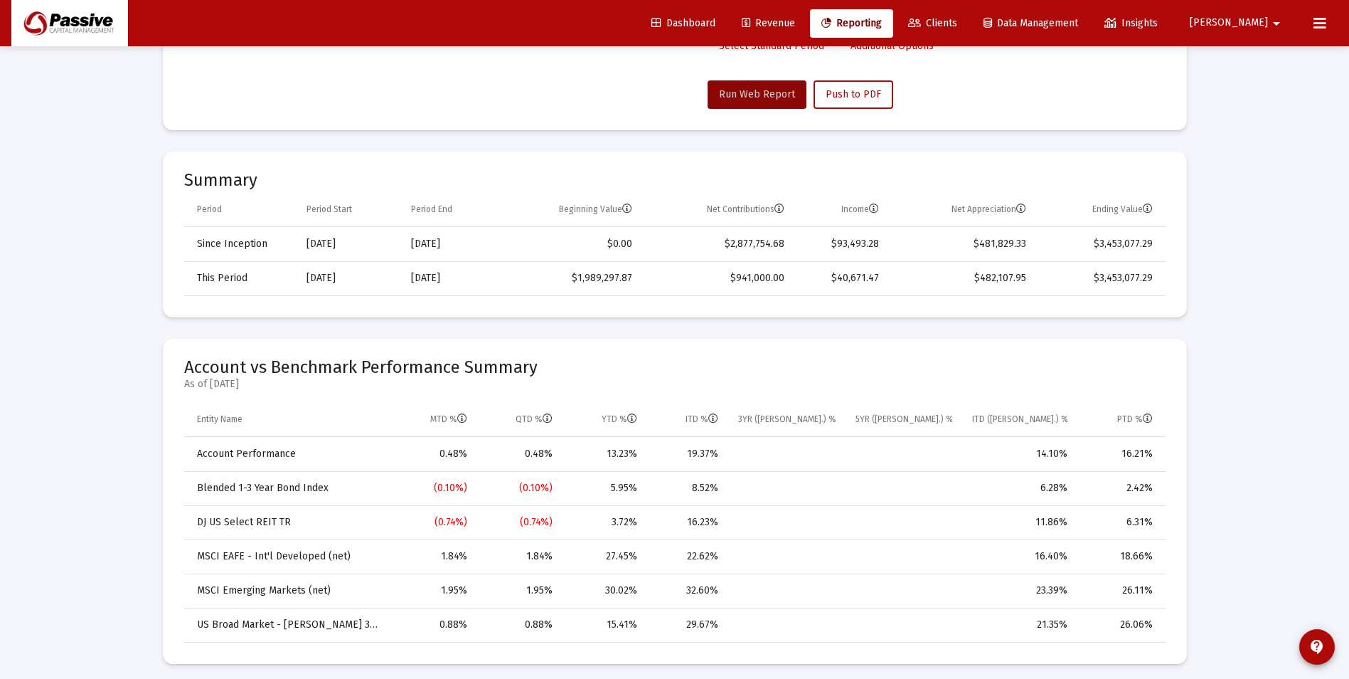
scroll to position [142, 0]
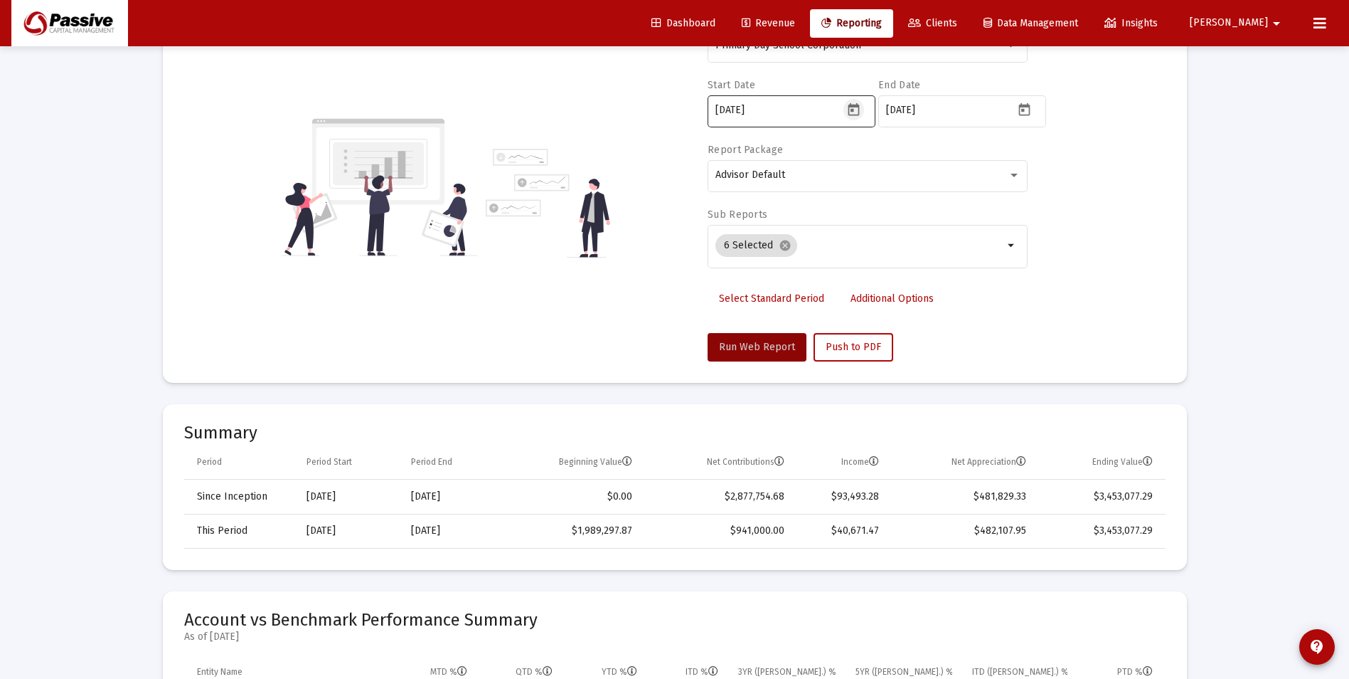
click at [856, 112] on icon "Open calendar" at bounding box center [853, 109] width 15 height 15
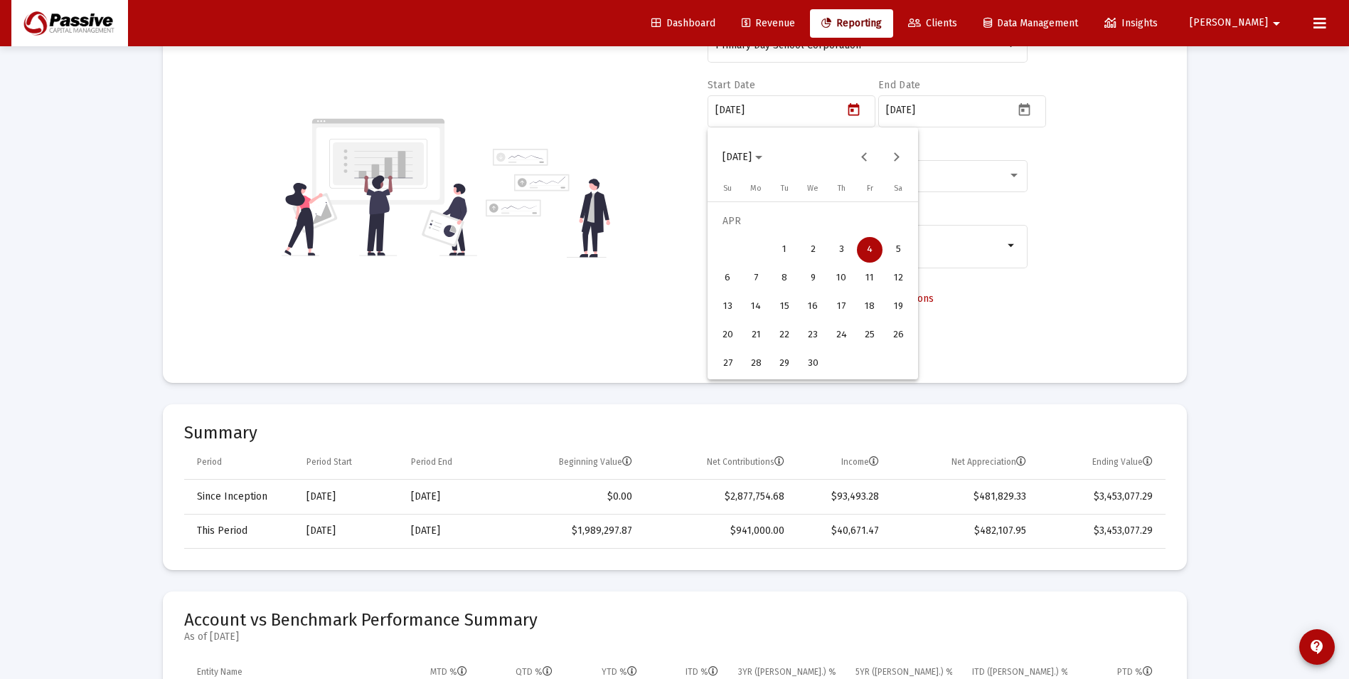
click at [765, 267] on button "7" at bounding box center [756, 278] width 28 height 28
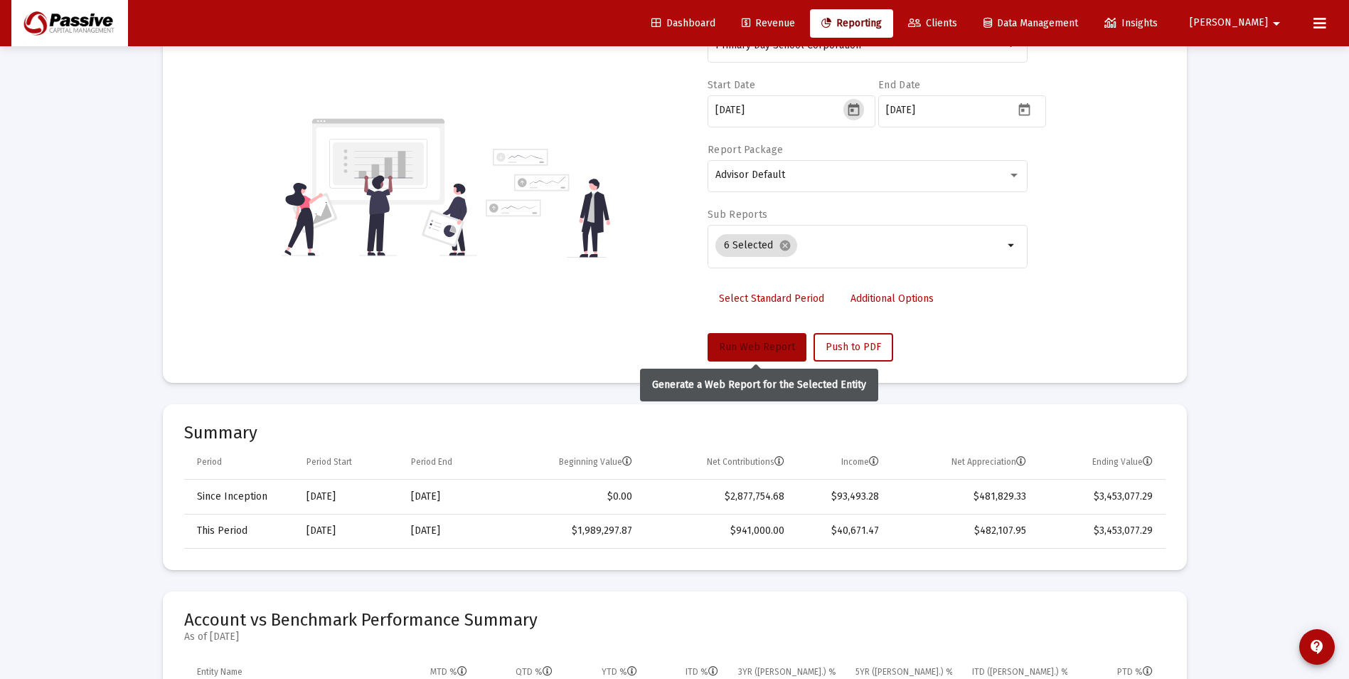
click at [768, 343] on span "Run Web Report" at bounding box center [757, 347] width 76 height 12
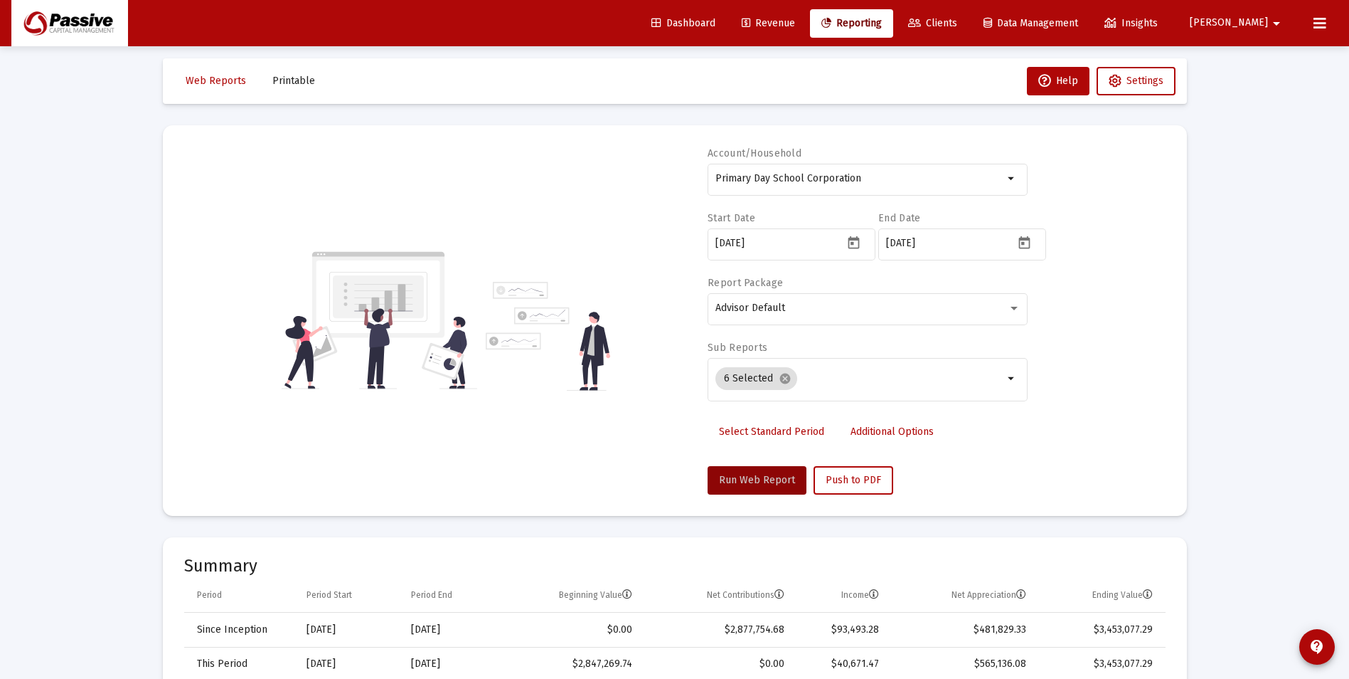
scroll to position [0, 0]
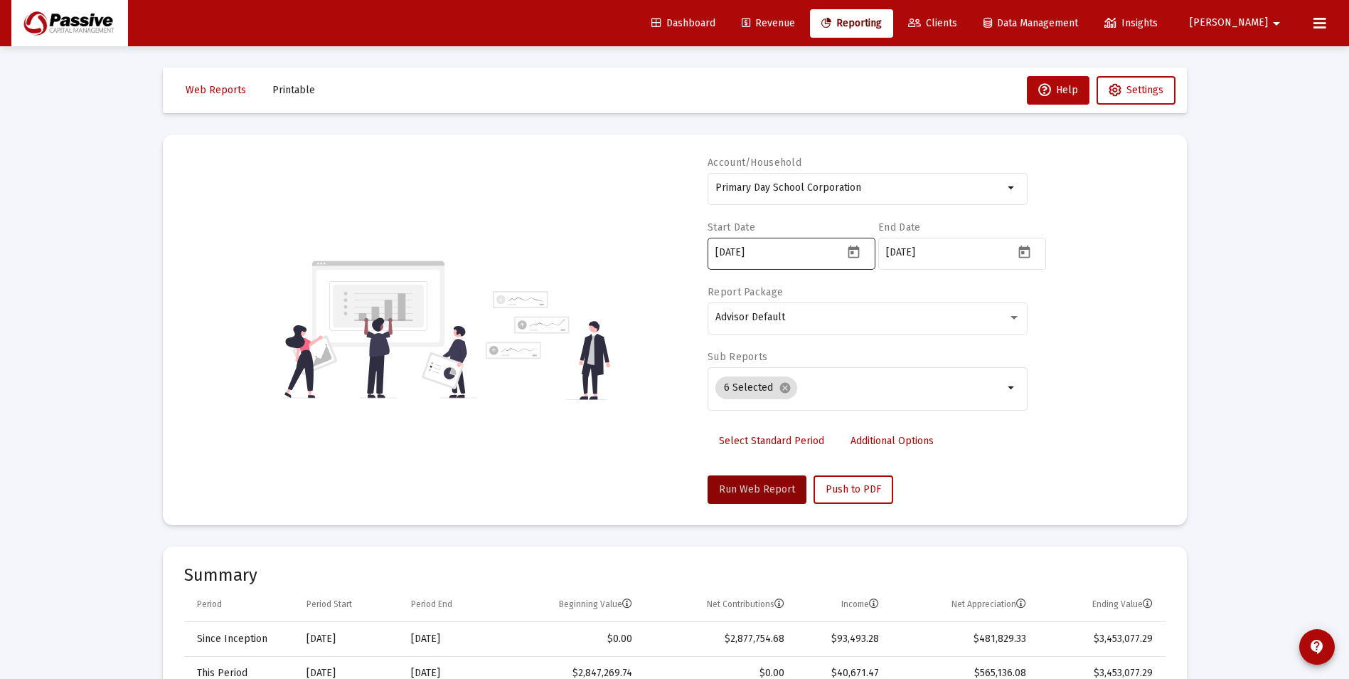
click at [859, 259] on icon "Open calendar" at bounding box center [853, 252] width 15 height 15
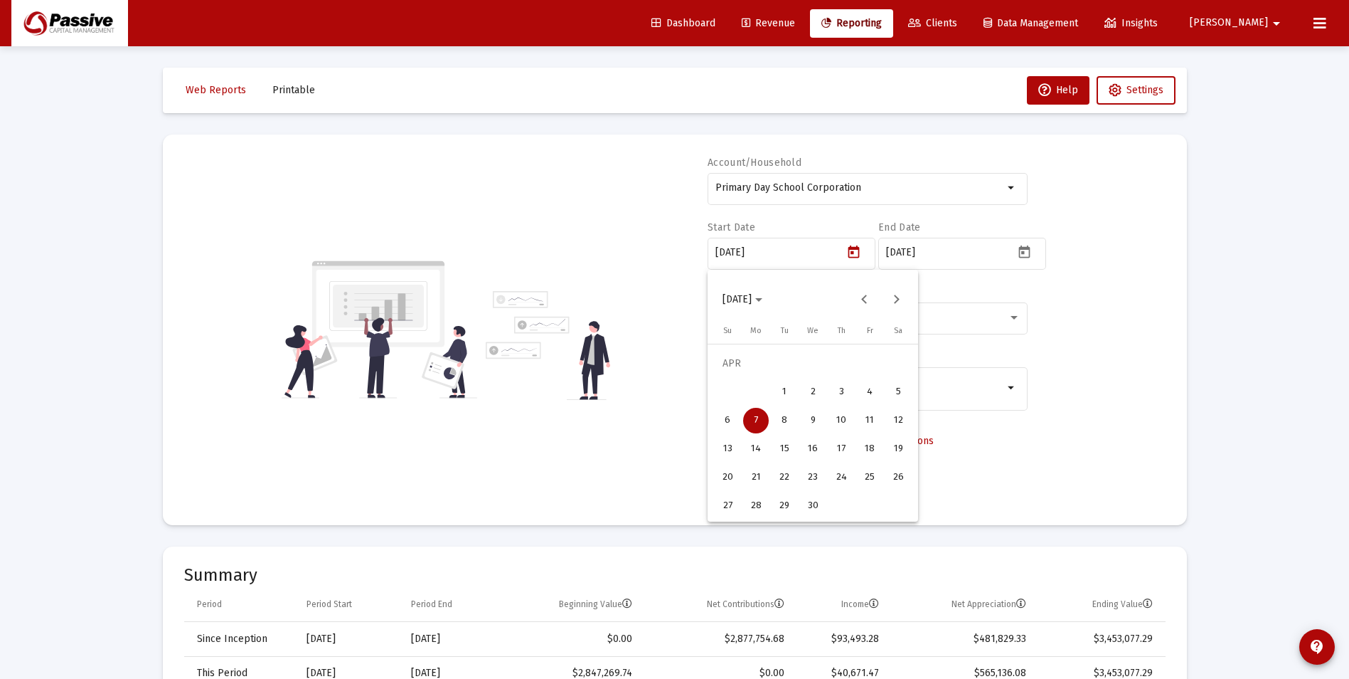
click at [868, 395] on div "4" at bounding box center [870, 392] width 26 height 26
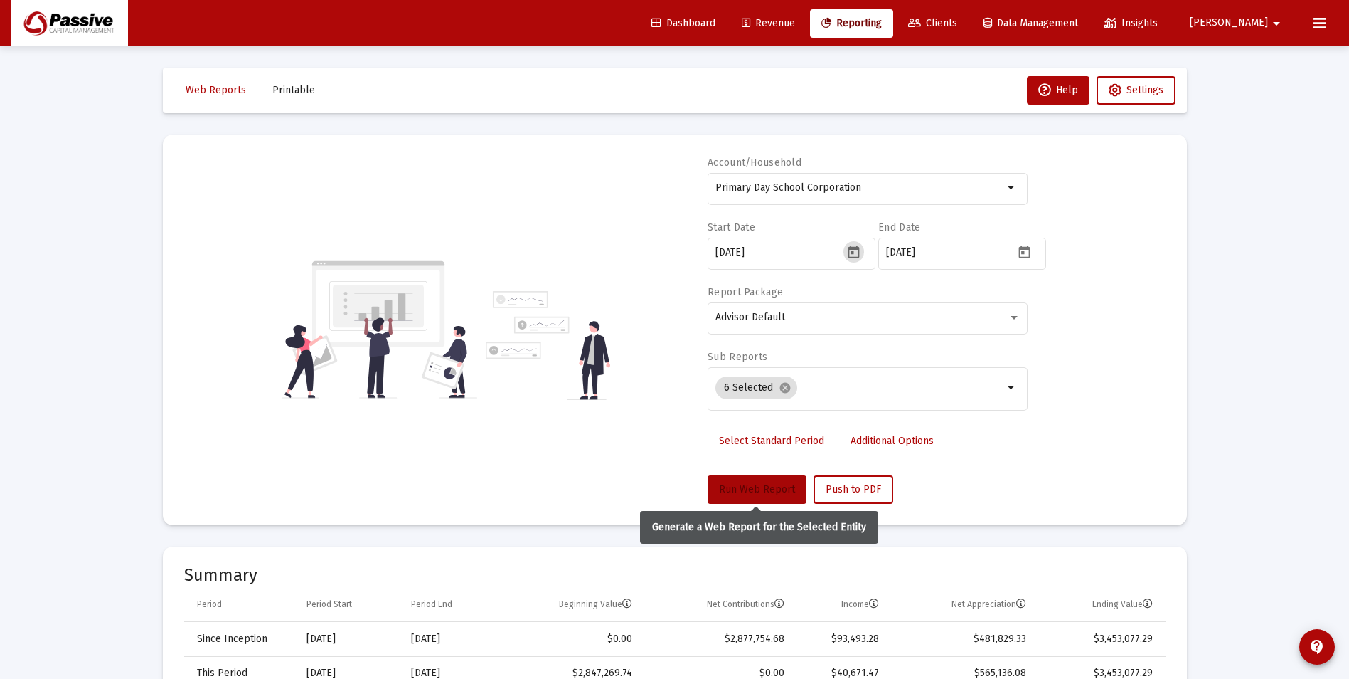
click at [760, 485] on span "Run Web Report" at bounding box center [757, 489] width 76 height 12
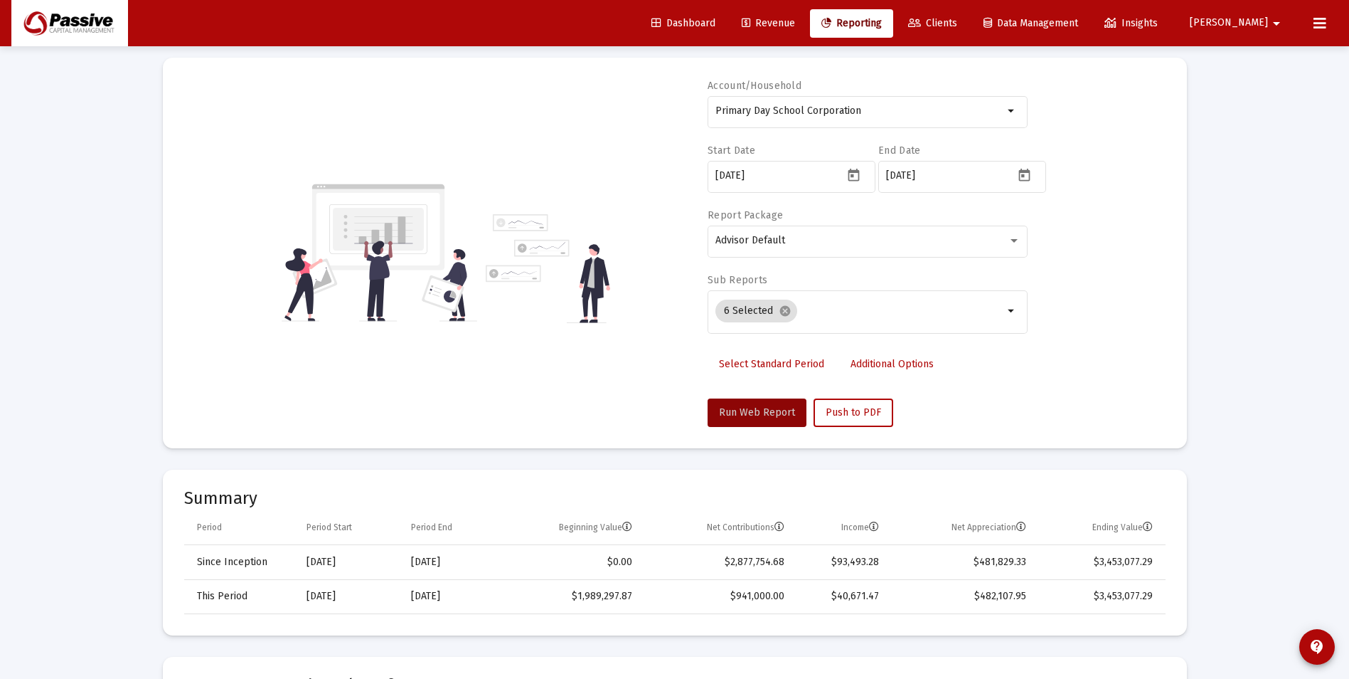
scroll to position [71, 0]
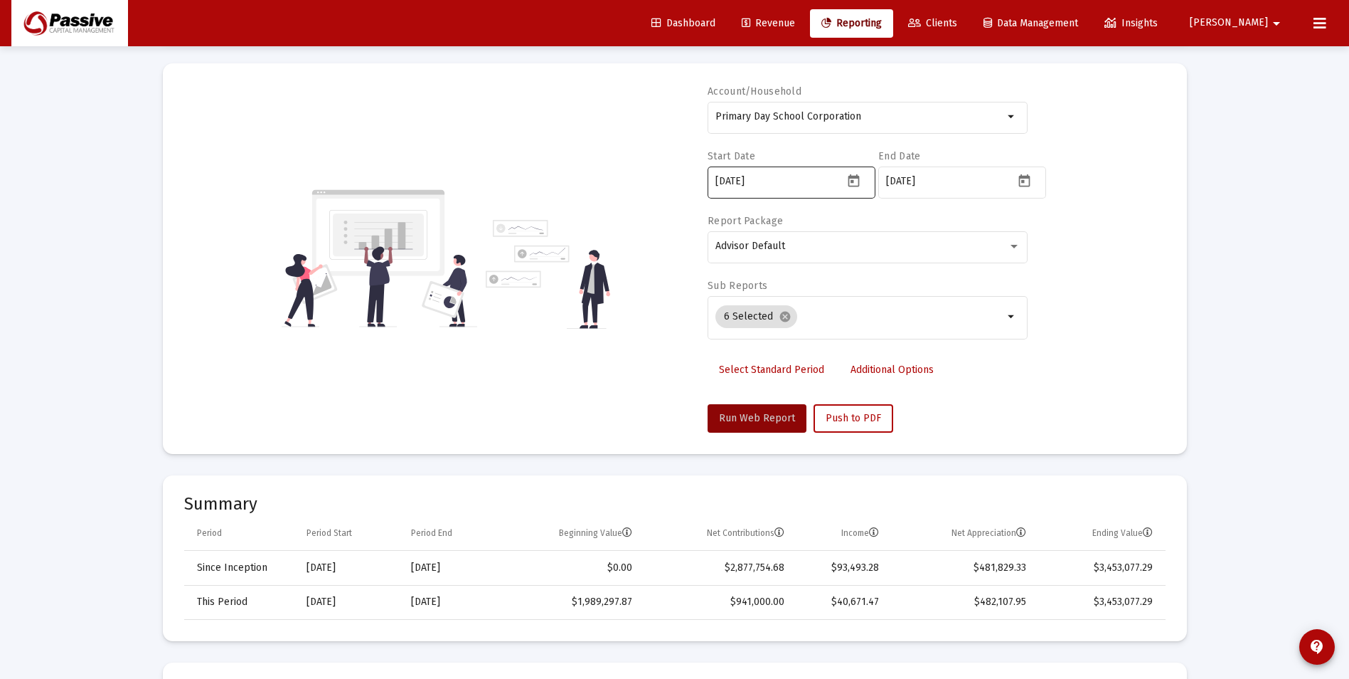
click at [844, 172] on div at bounding box center [856, 180] width 24 height 21
click at [860, 176] on icon "Open calendar" at bounding box center [853, 181] width 15 height 15
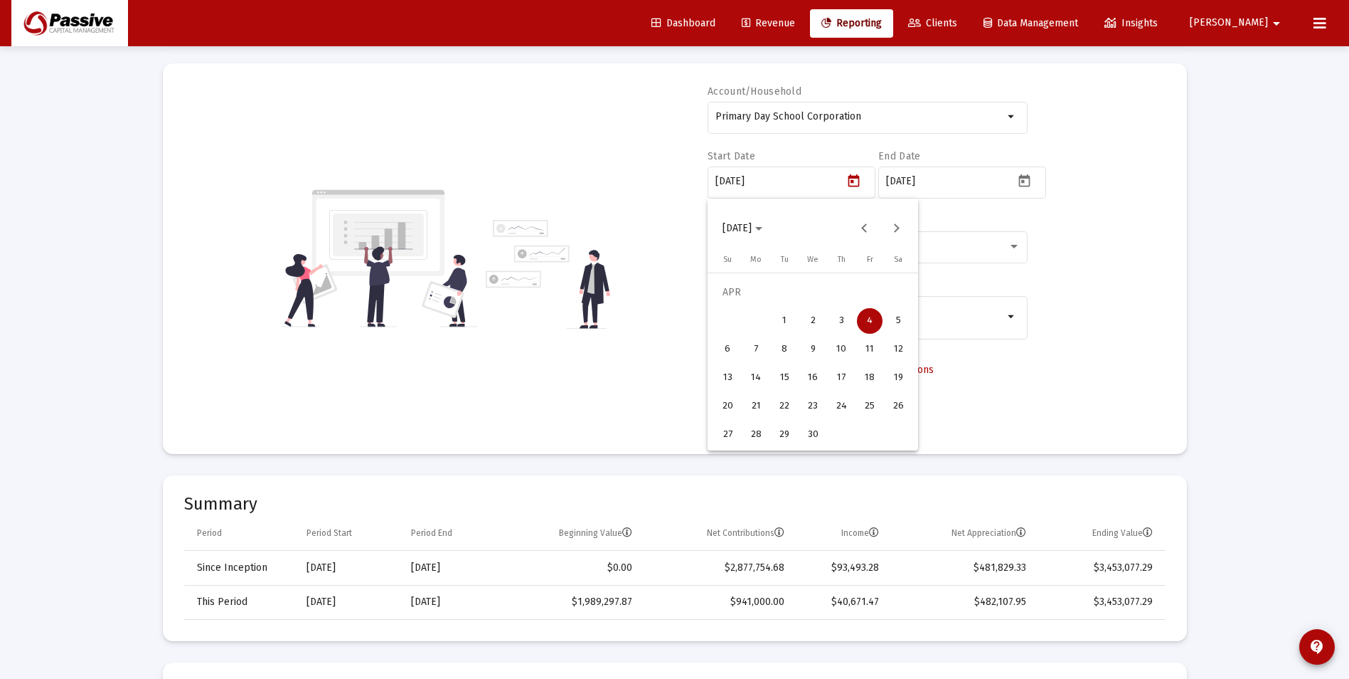
click at [759, 348] on div "7" at bounding box center [756, 349] width 26 height 26
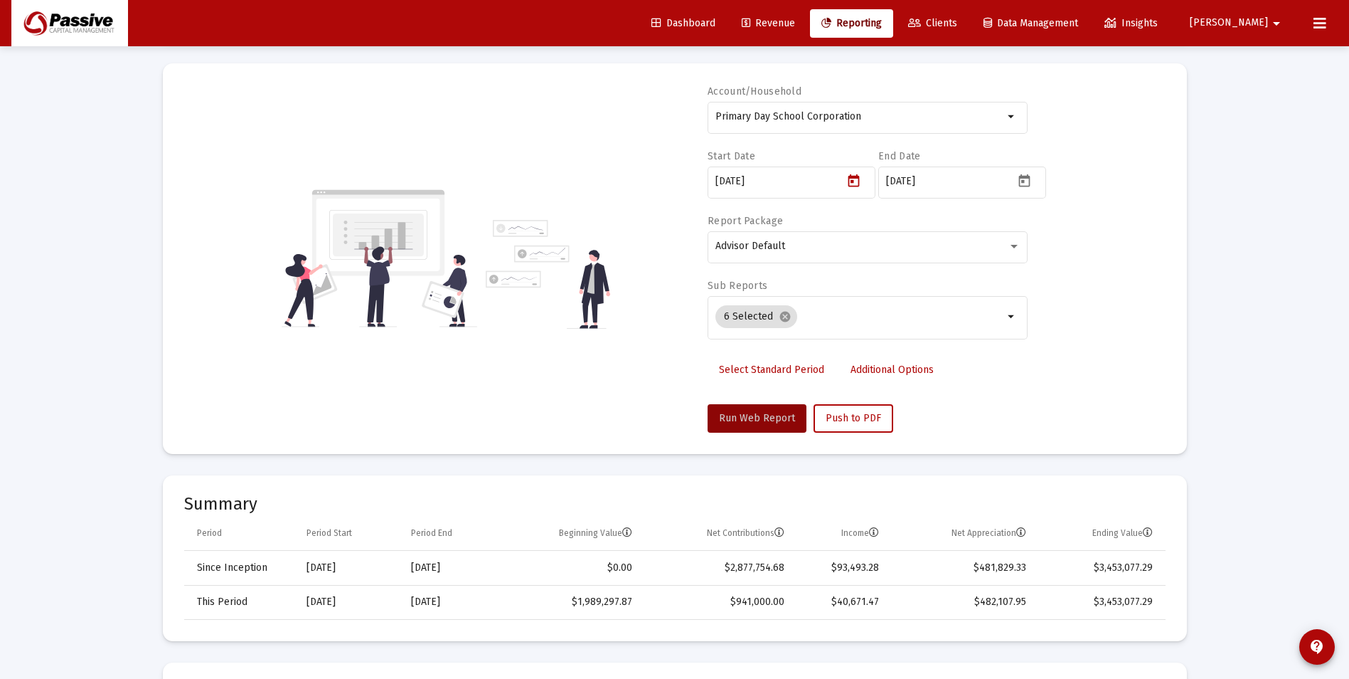
type input "[DATE]"
click at [629, 366] on div "Account/Household Primary Day School Corporation arrow_drop_down Start Date [DA…" at bounding box center [675, 259] width 982 height 348
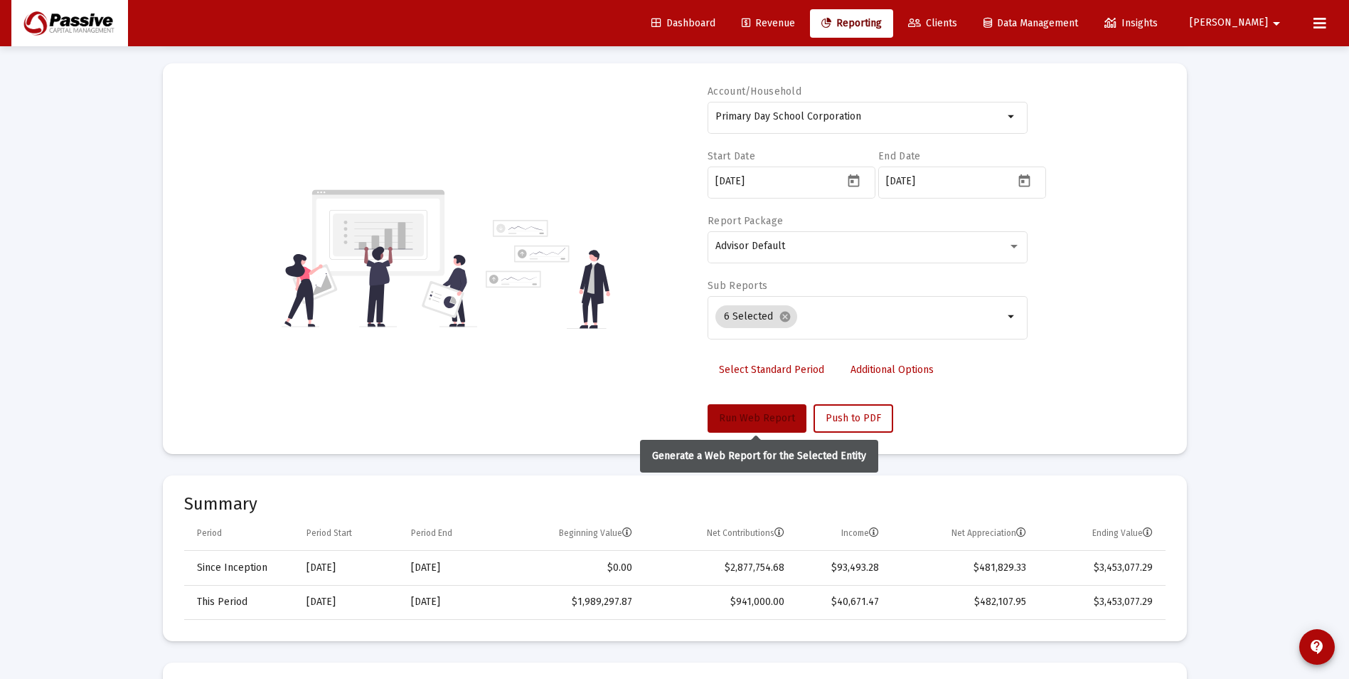
click at [762, 421] on span "Run Web Report" at bounding box center [757, 418] width 76 height 12
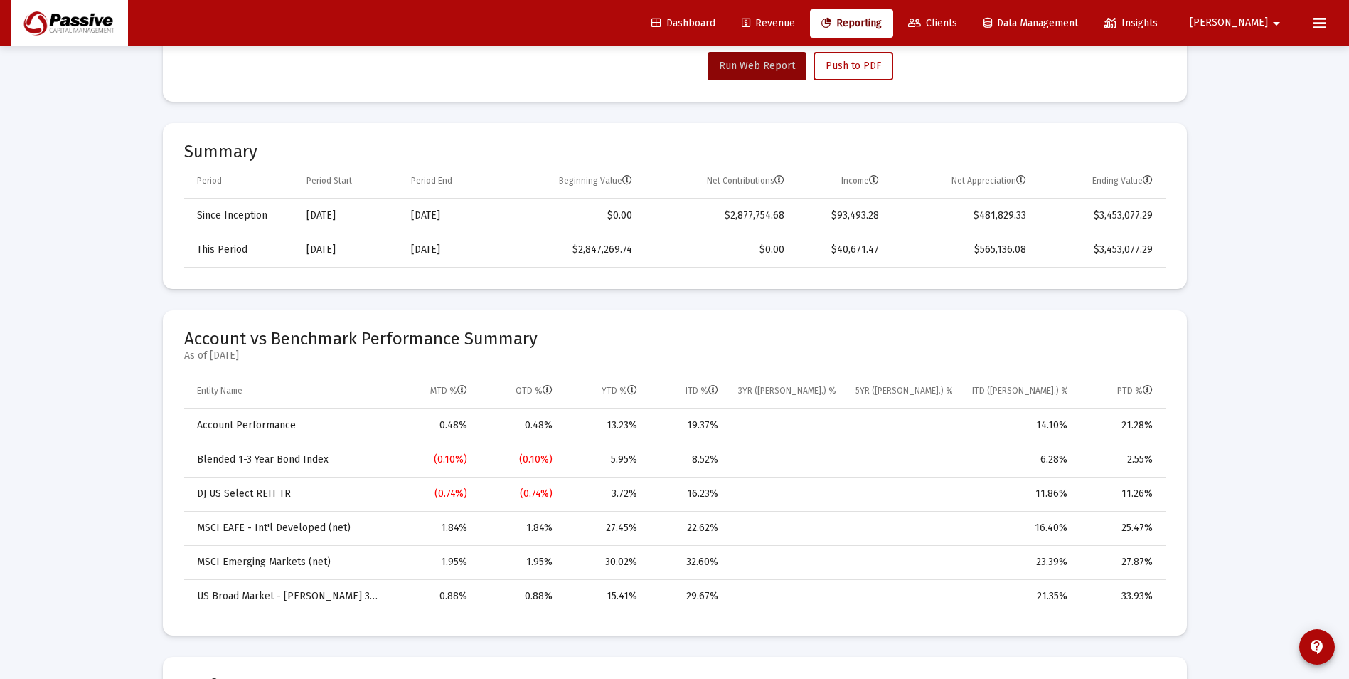
scroll to position [498, 0]
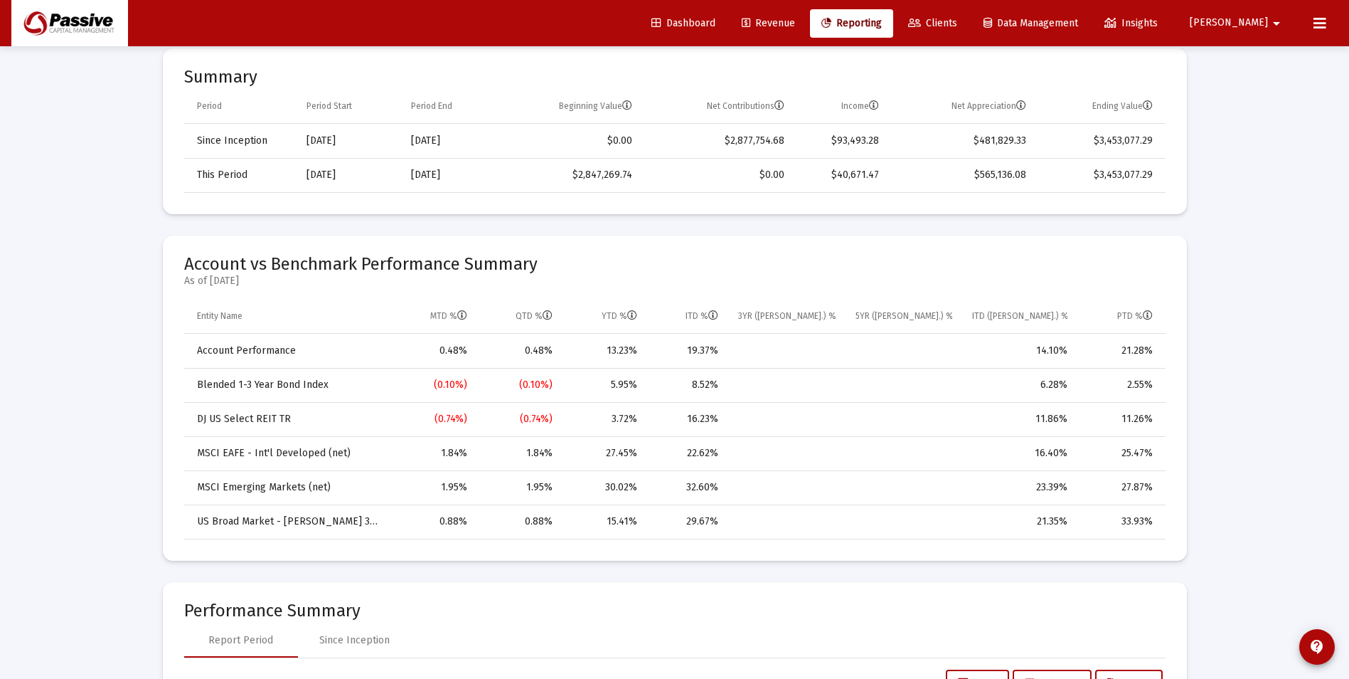
drag, startPoint x: 1161, startPoint y: 352, endPoint x: 1120, endPoint y: 352, distance: 40.5
click at [1120, 352] on td "21.28%" at bounding box center [1122, 351] width 88 height 34
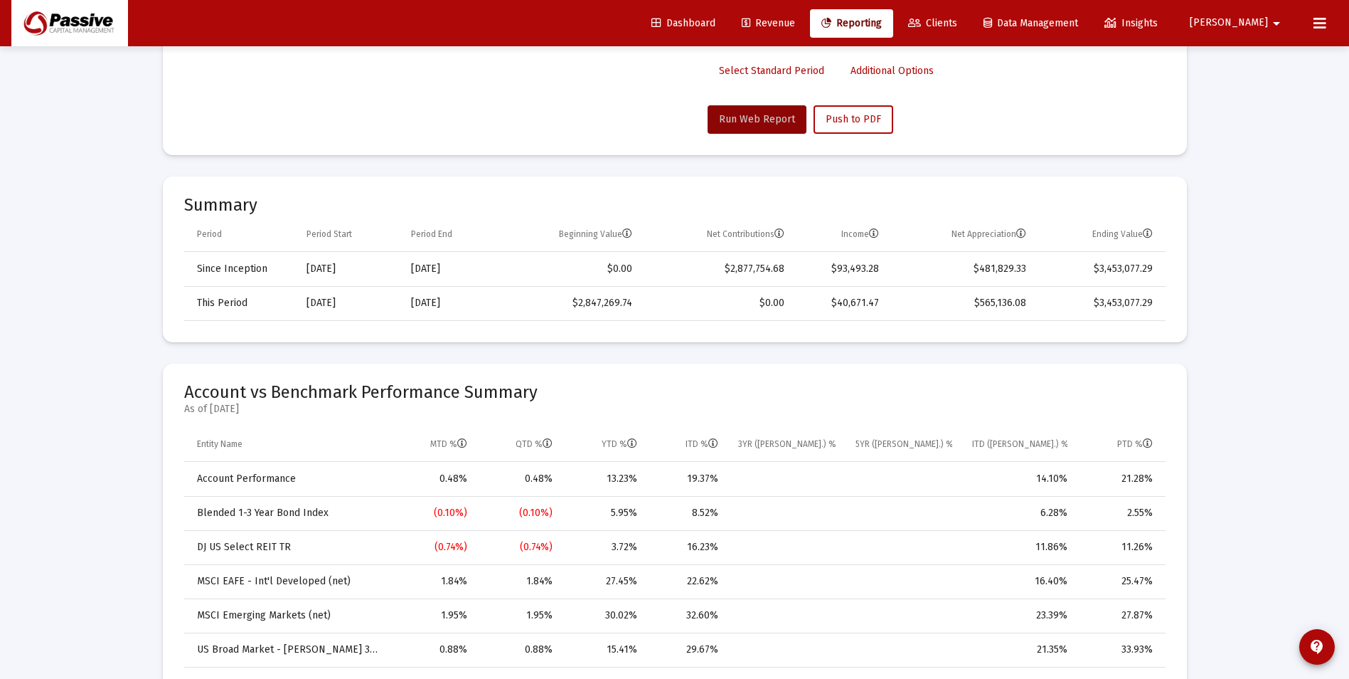
scroll to position [142, 0]
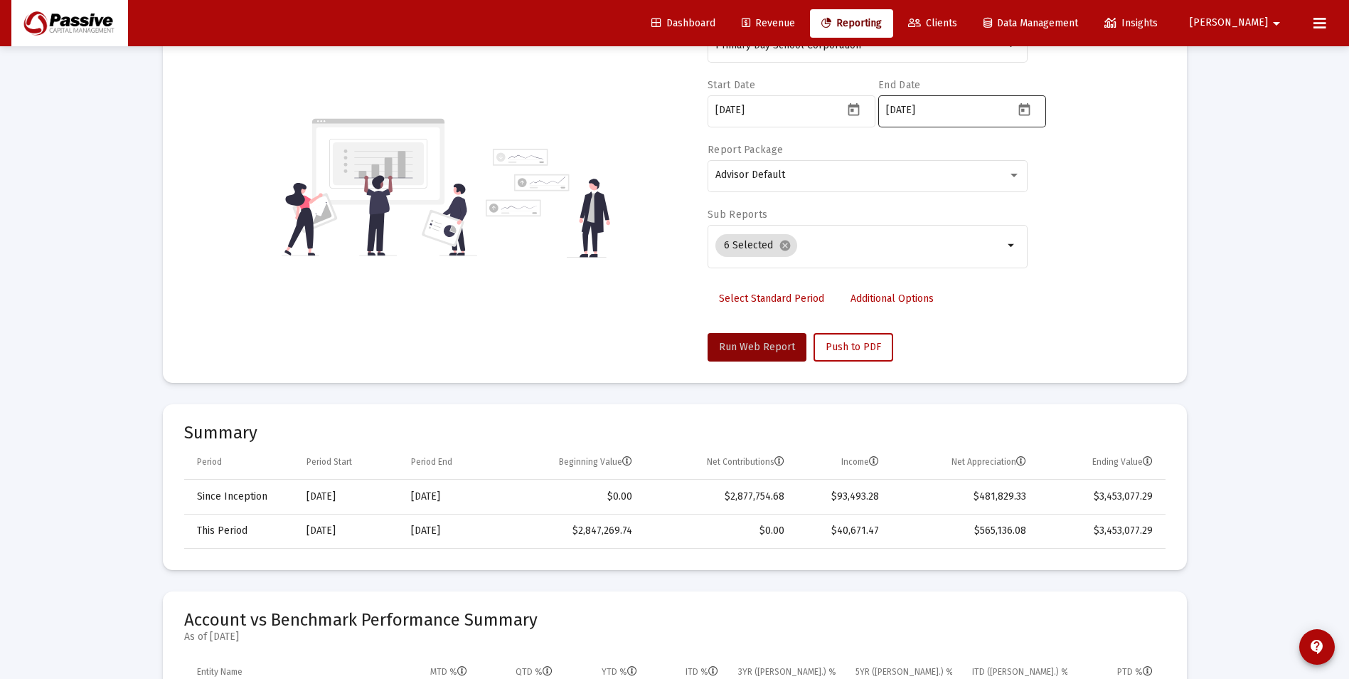
click at [1030, 106] on icon "Open calendar" at bounding box center [1024, 109] width 11 height 13
click at [1037, 163] on button "Previous month" at bounding box center [1035, 157] width 28 height 28
click at [952, 368] on div "30" at bounding box center [955, 364] width 26 height 26
type input "[DATE]"
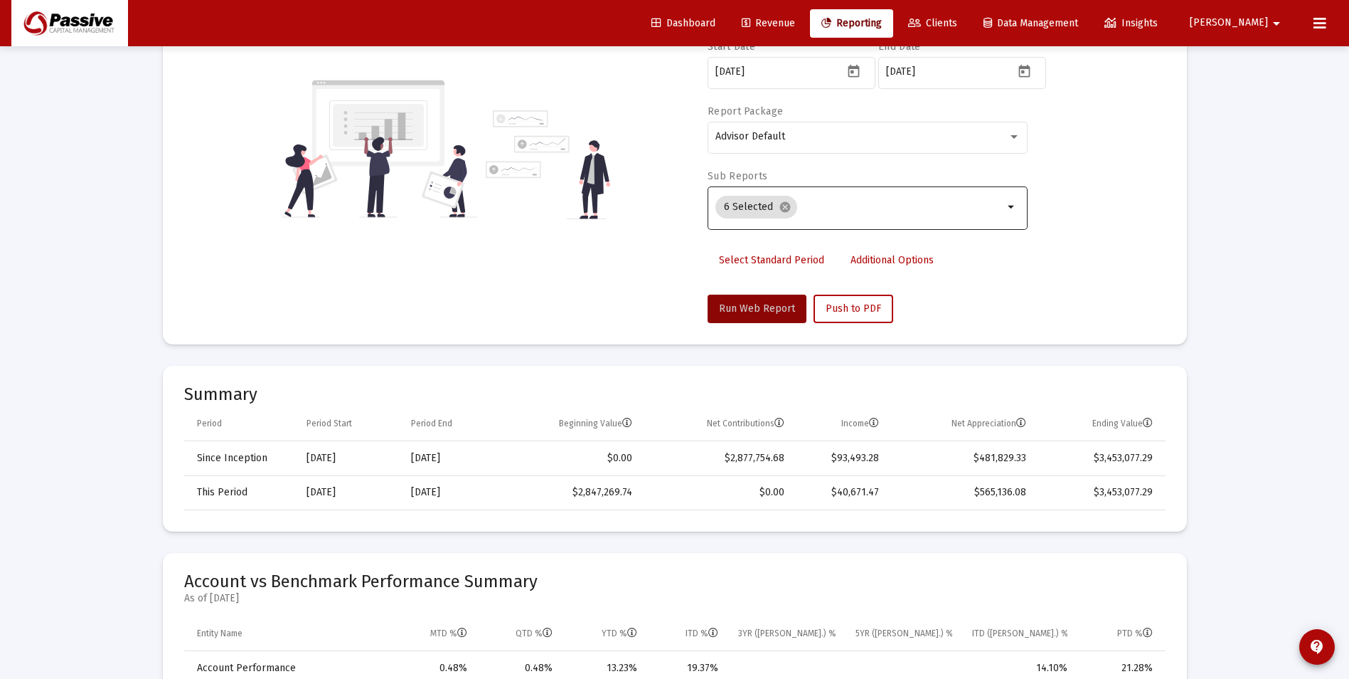
scroll to position [71, 0]
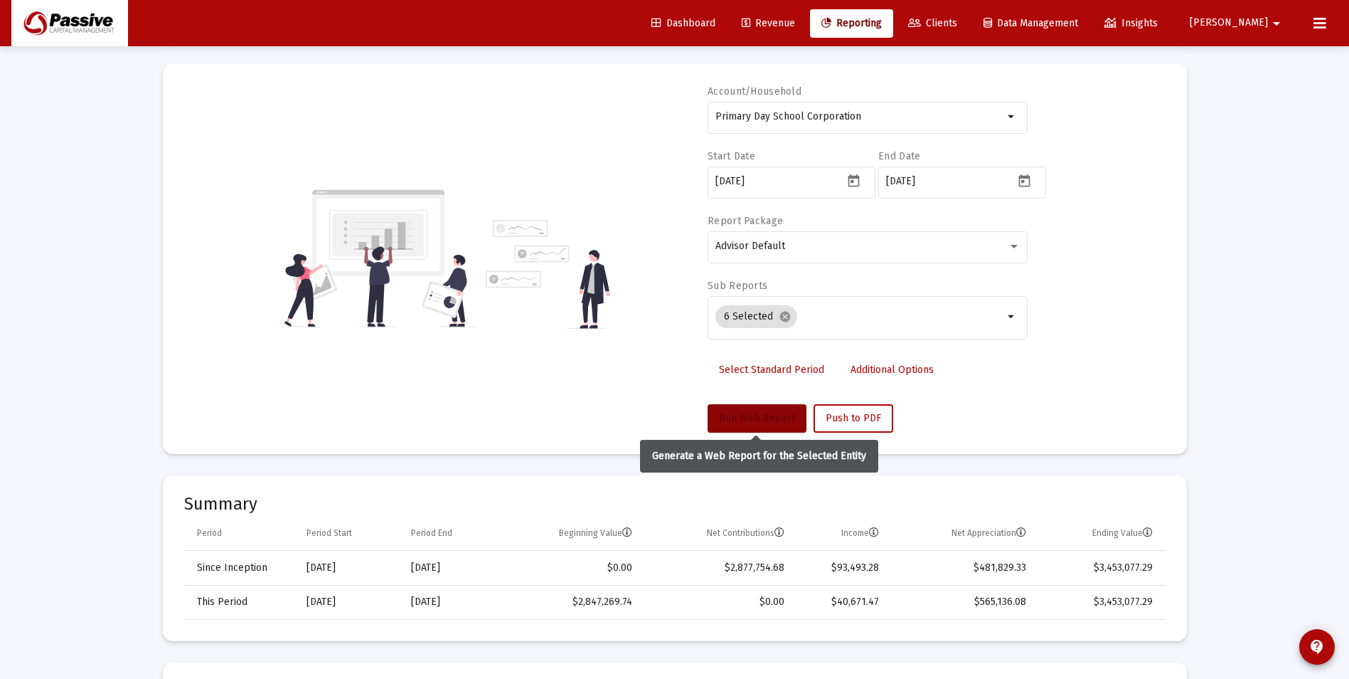
click at [774, 415] on span "Run Web Report" at bounding box center [757, 418] width 76 height 12
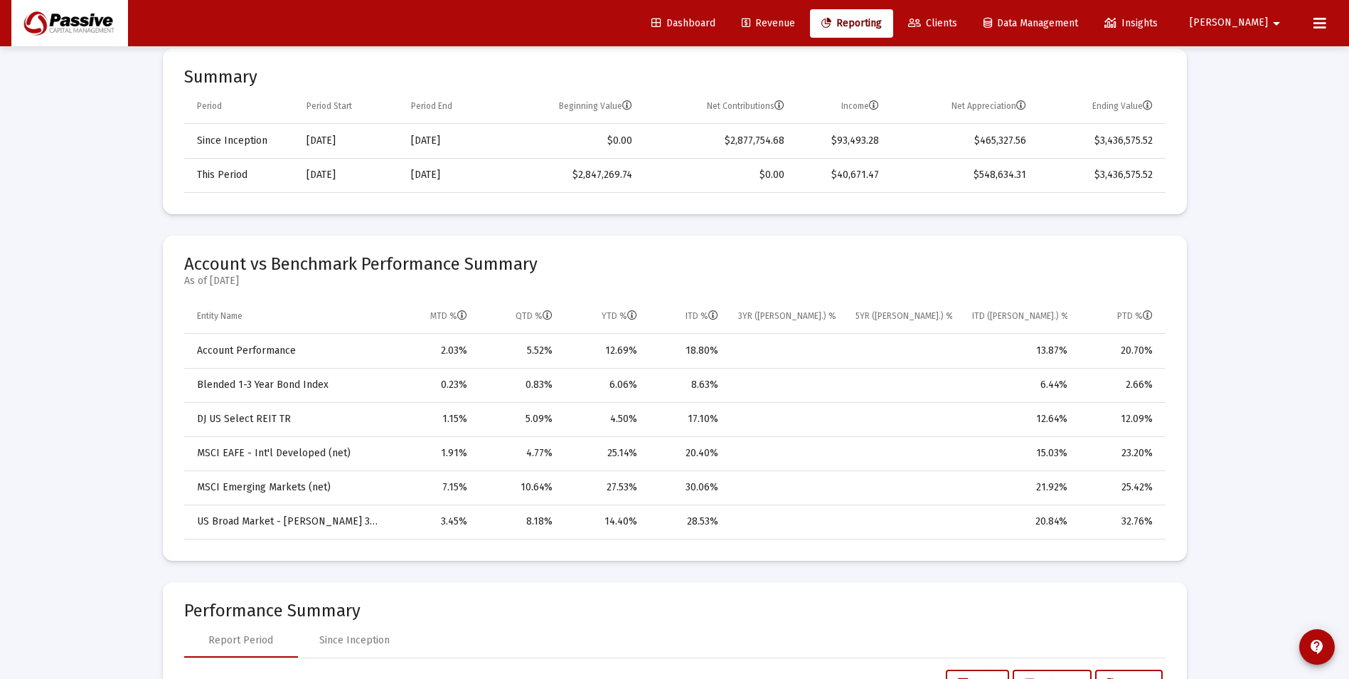
scroll to position [427, 0]
